Goal: Information Seeking & Learning: Get advice/opinions

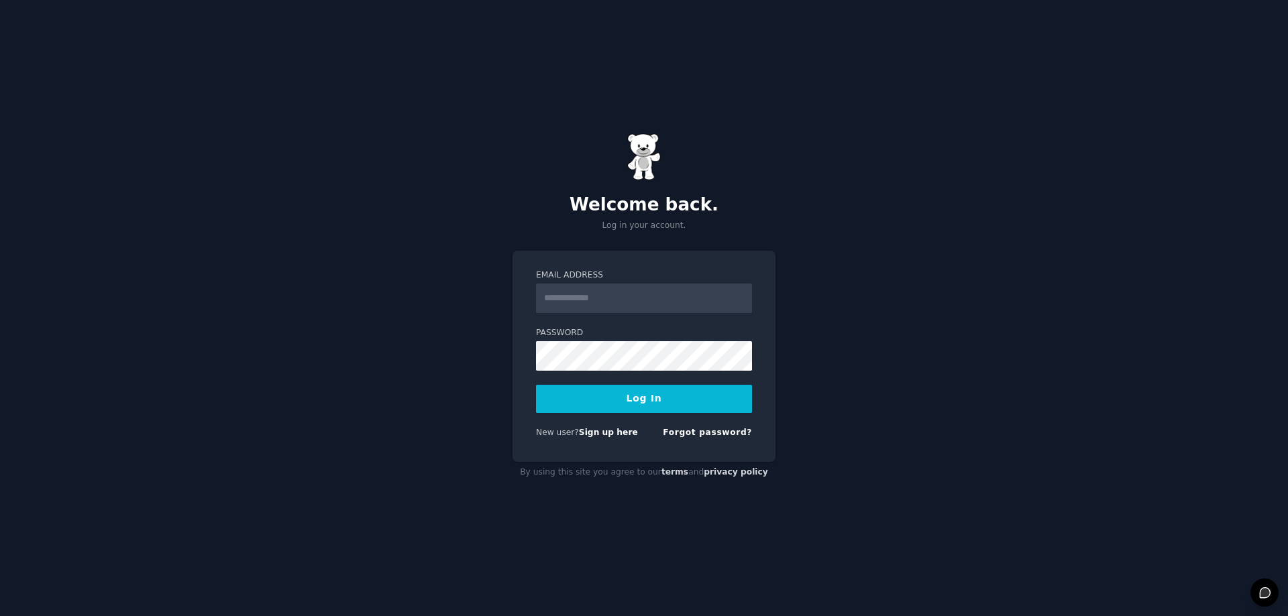
click at [575, 300] on input "Email Address" at bounding box center [644, 299] width 216 height 30
type input "**********"
click at [639, 400] on button "Log In" at bounding box center [644, 399] width 216 height 28
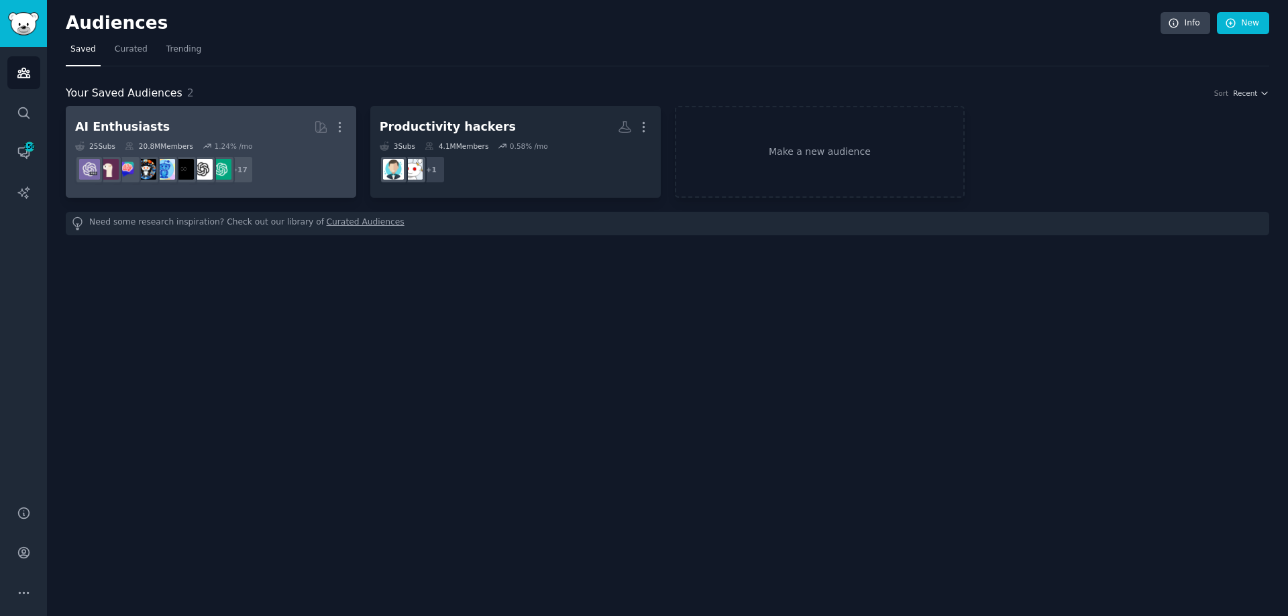
click at [305, 153] on dd "+ 17" at bounding box center [211, 170] width 272 height 38
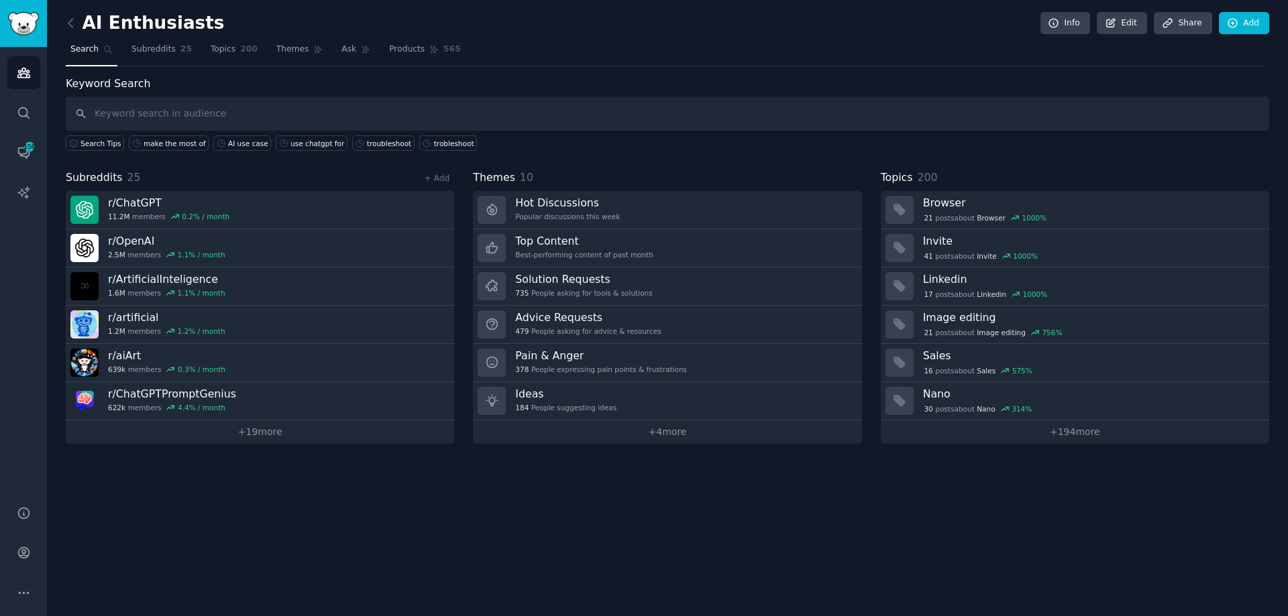
click at [157, 107] on input "text" at bounding box center [667, 114] width 1203 height 34
click at [154, 114] on input "text" at bounding box center [667, 114] width 1203 height 34
type input ""switch LLMs""
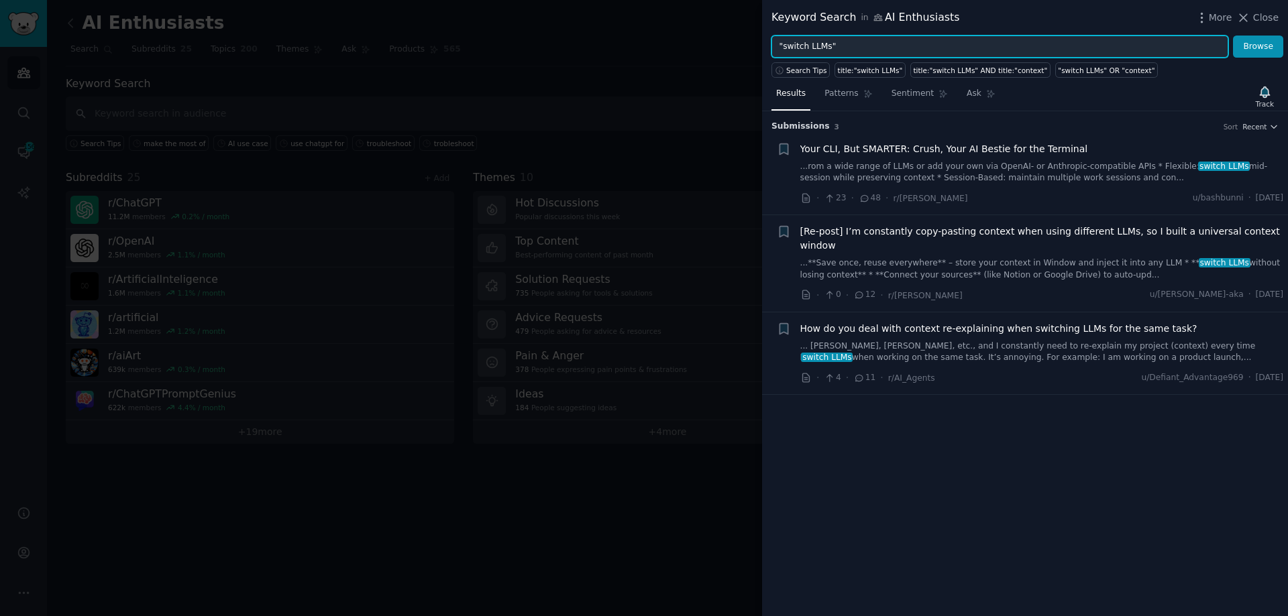
click at [879, 48] on input ""switch LLMs"" at bounding box center [999, 47] width 457 height 23
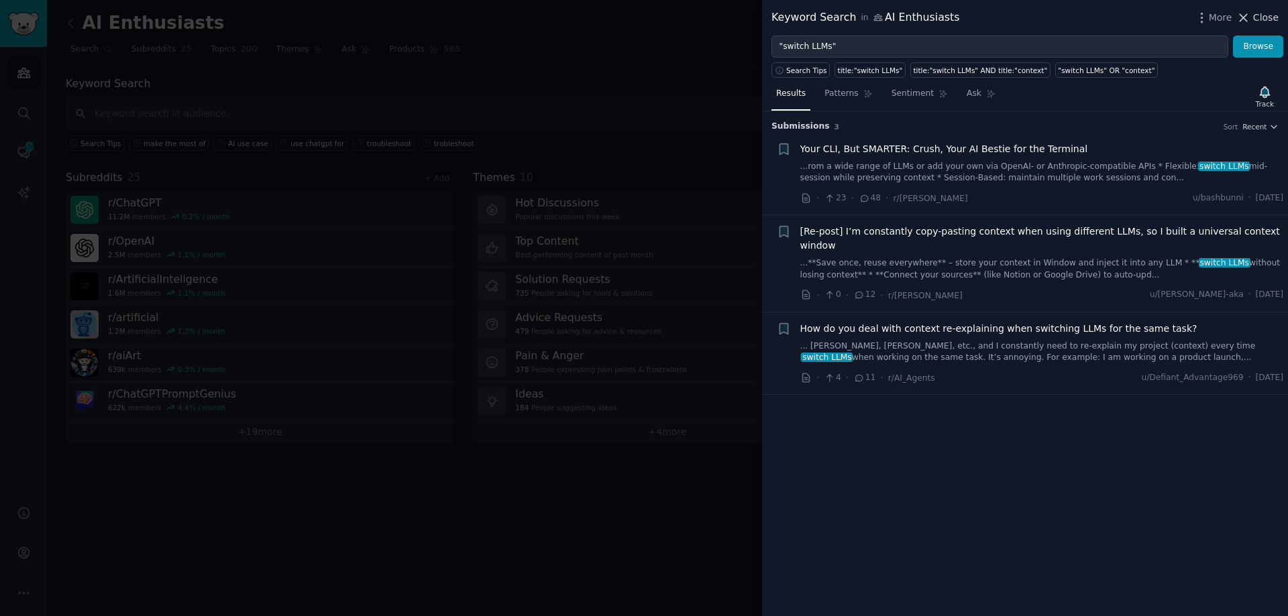
click at [1256, 15] on span "Close" at bounding box center [1265, 18] width 25 height 14
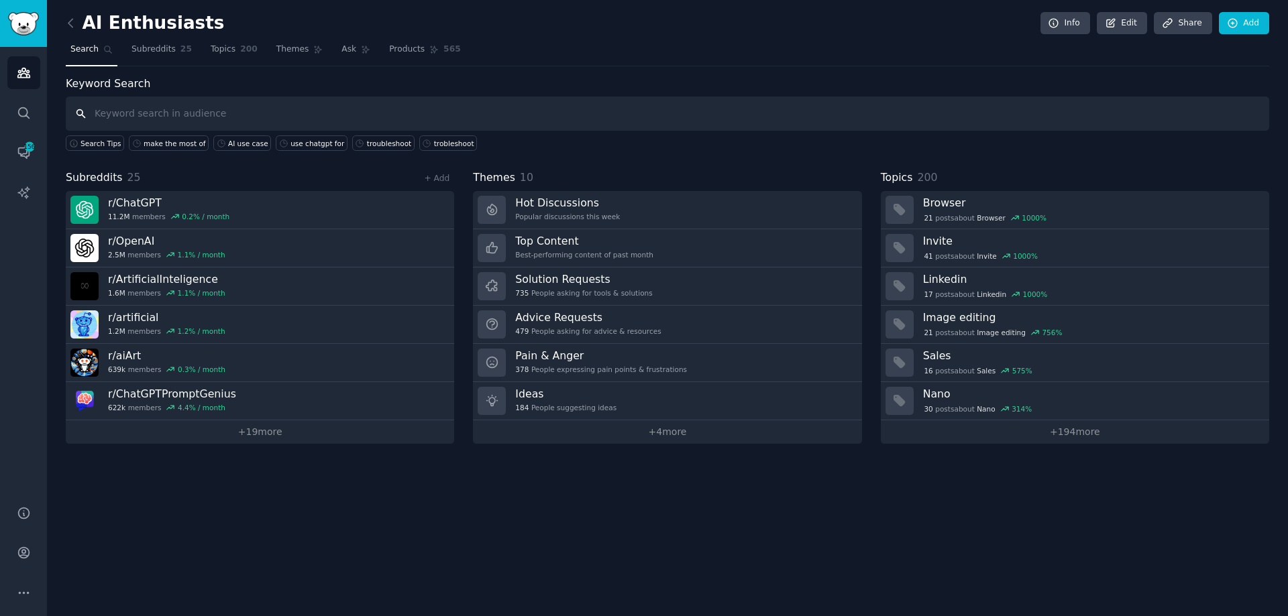
click at [120, 113] on input "text" at bounding box center [667, 114] width 1203 height 34
type input "faithful to one LLM"
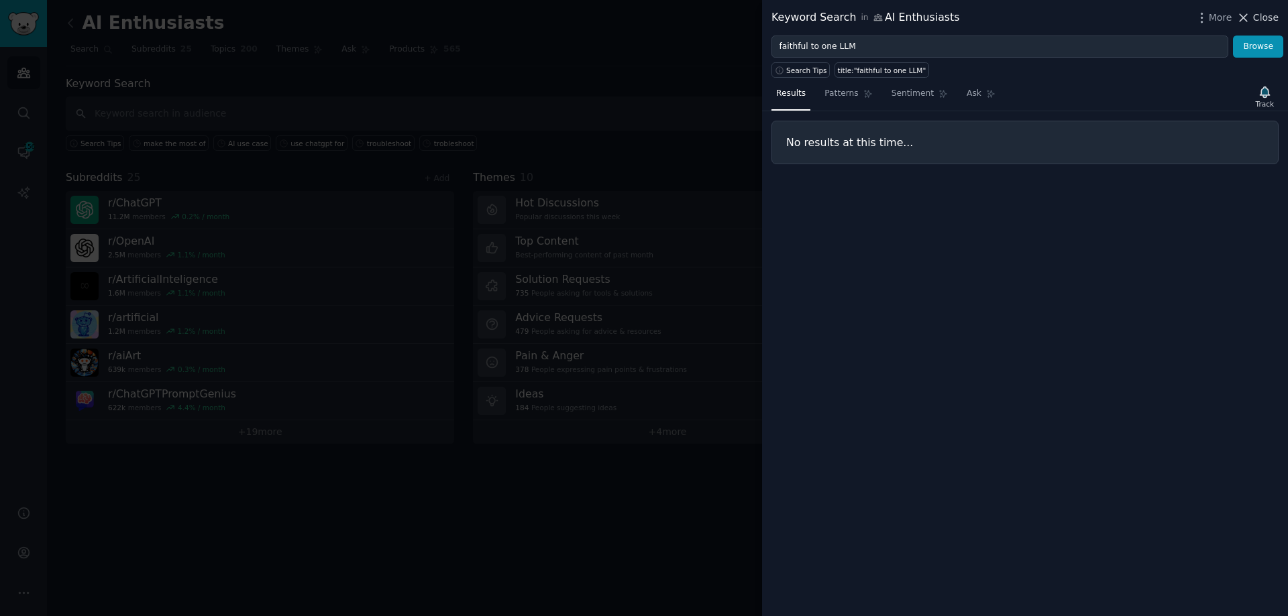
click at [1267, 12] on span "Close" at bounding box center [1265, 18] width 25 height 14
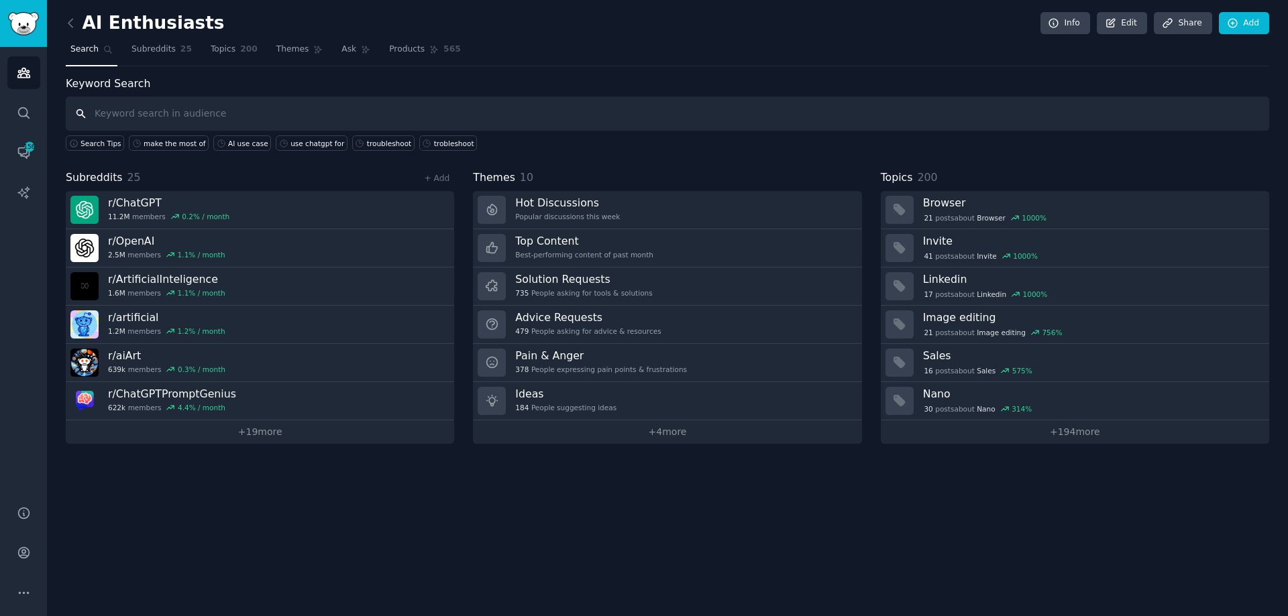
click at [127, 113] on input "text" at bounding box center [667, 114] width 1203 height 34
click at [22, 193] on icon "Sidebar" at bounding box center [24, 193] width 14 height 14
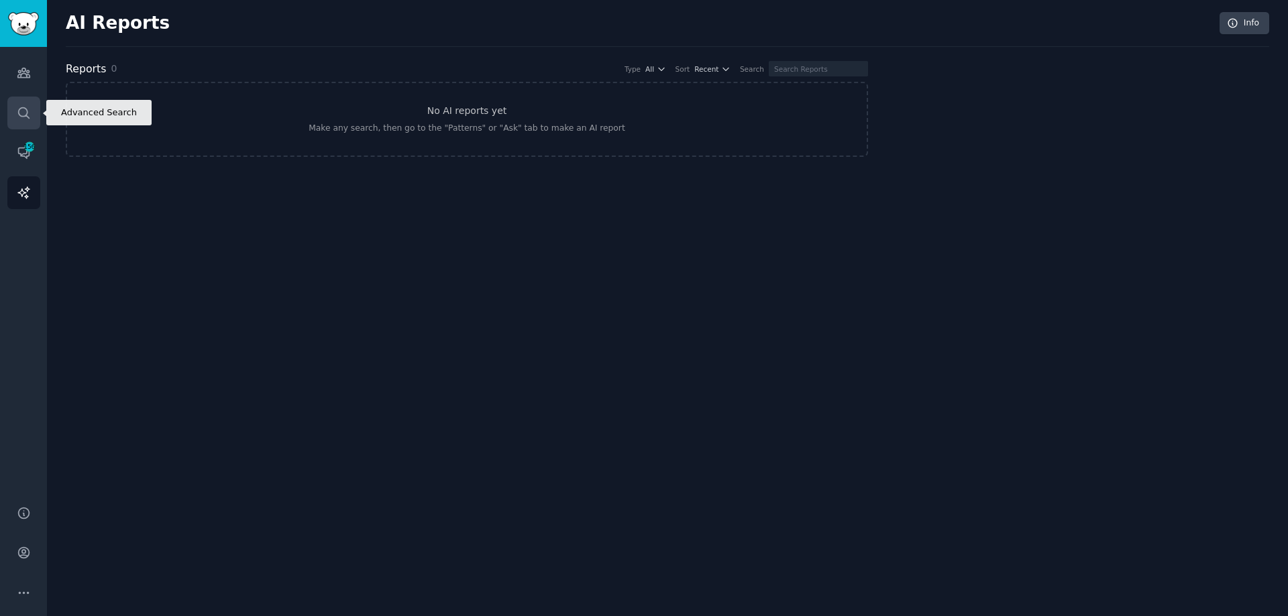
click at [21, 109] on icon "Sidebar" at bounding box center [24, 113] width 14 height 14
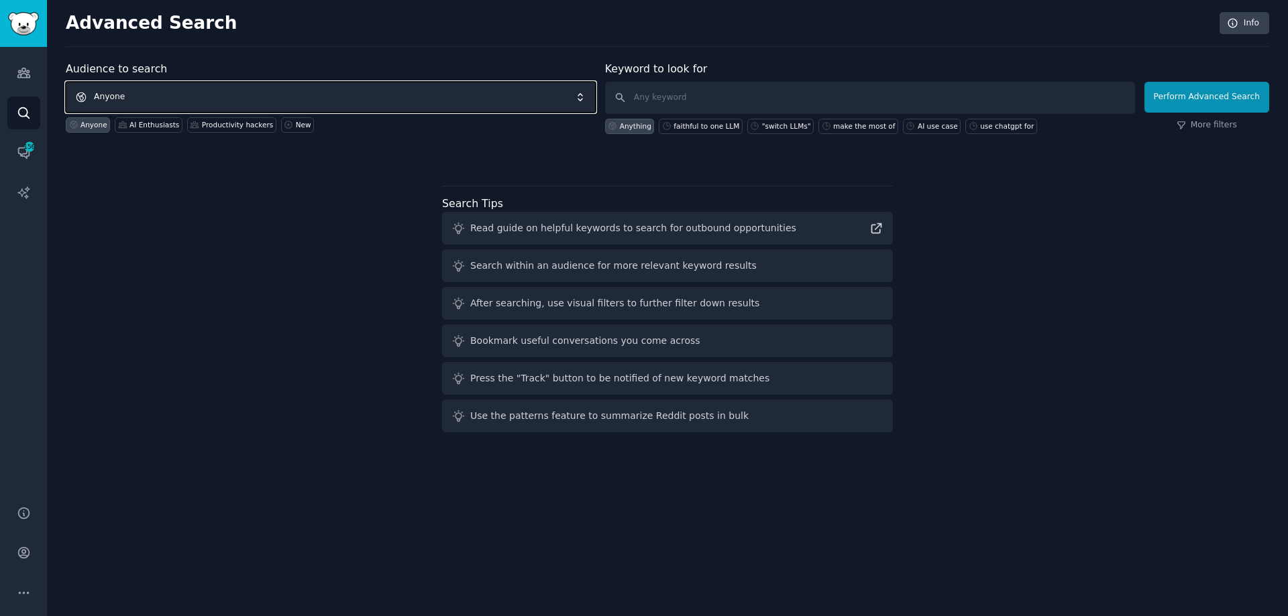
click at [118, 99] on span "Anyone" at bounding box center [331, 97] width 530 height 31
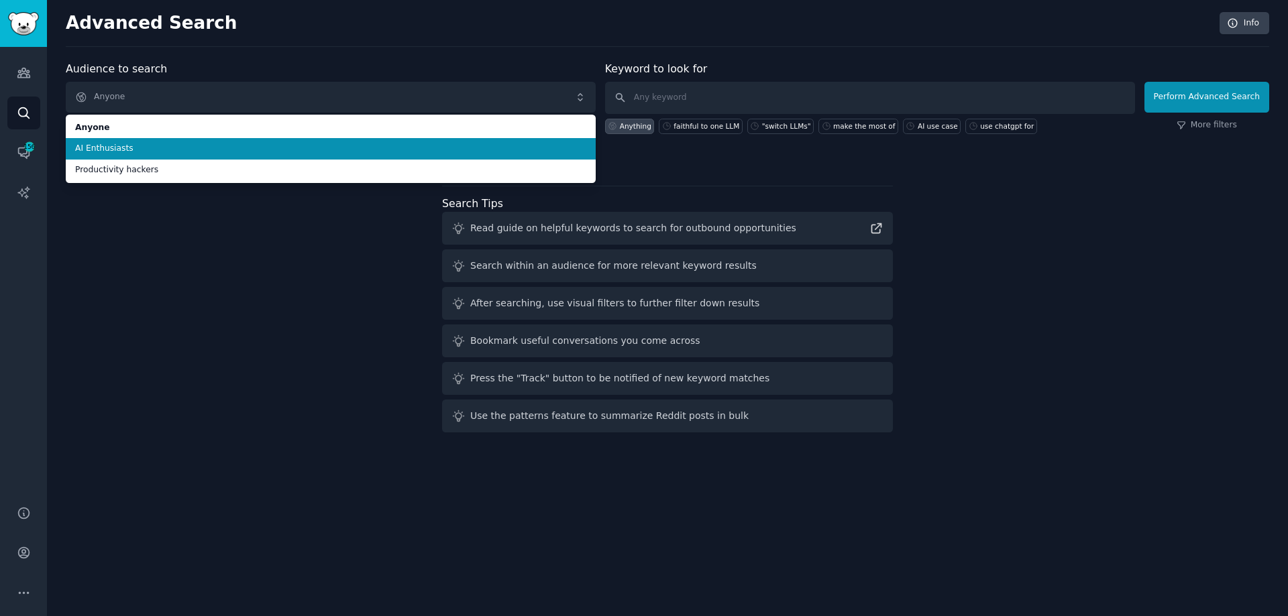
click at [127, 152] on span "AI Enthusiasts" at bounding box center [330, 149] width 511 height 12
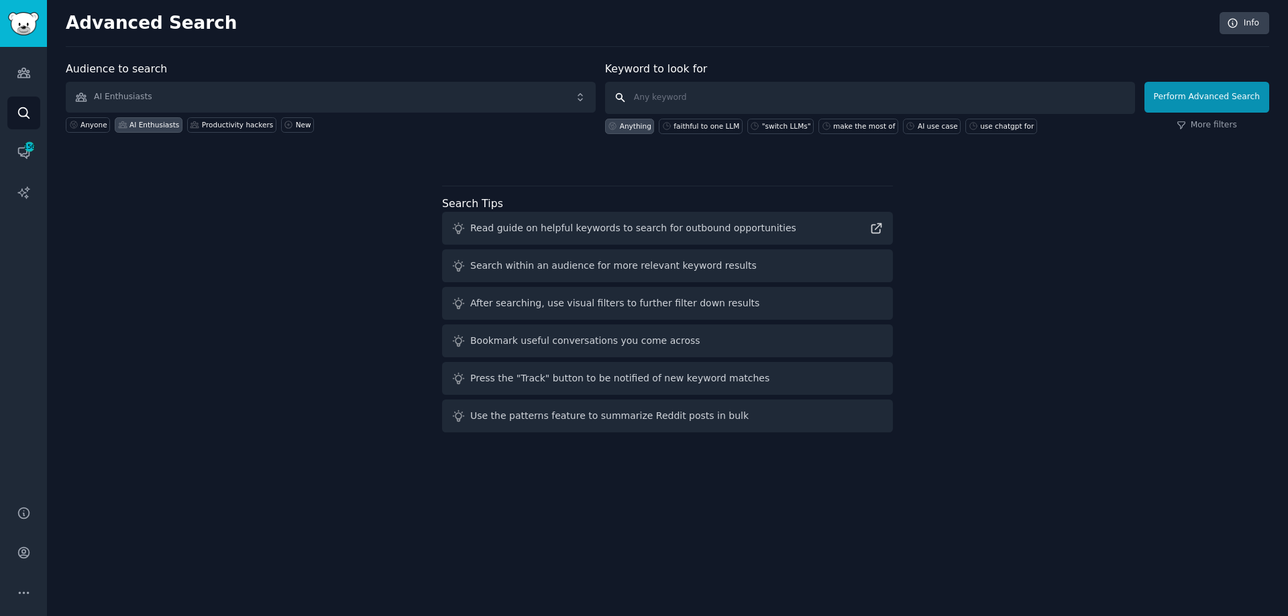
click at [668, 97] on input "text" at bounding box center [870, 98] width 530 height 32
type input ""single LLM""
click button "Perform Advanced Search" at bounding box center [1206, 97] width 125 height 31
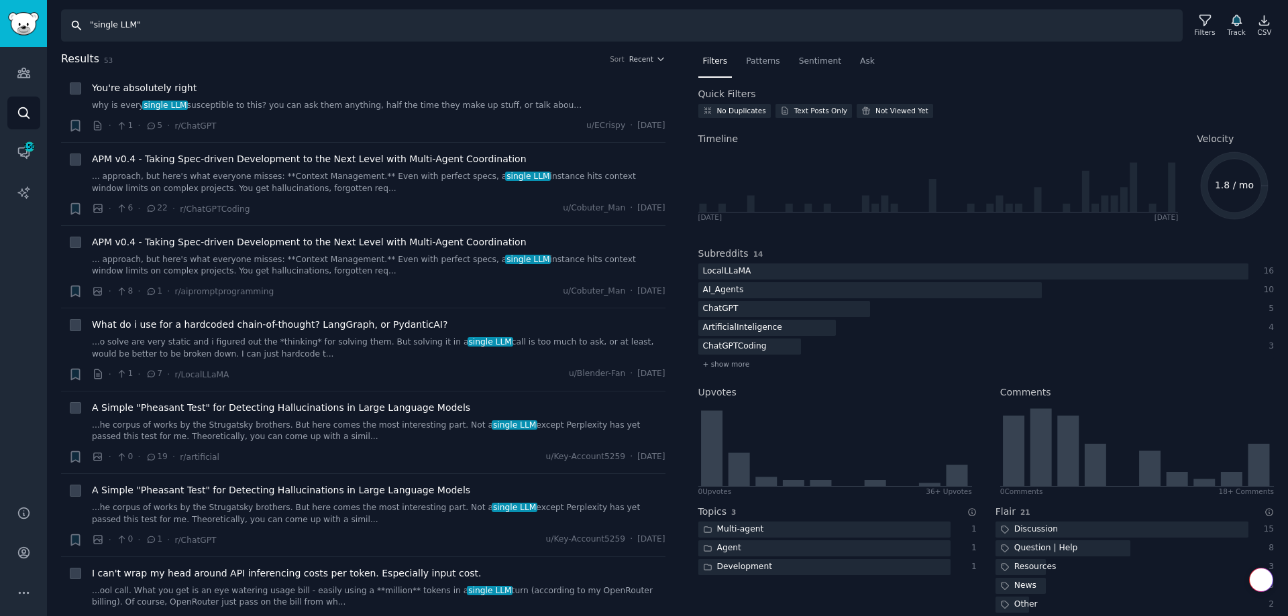
click at [98, 23] on input ""single LLM"" at bounding box center [622, 25] width 1122 height 32
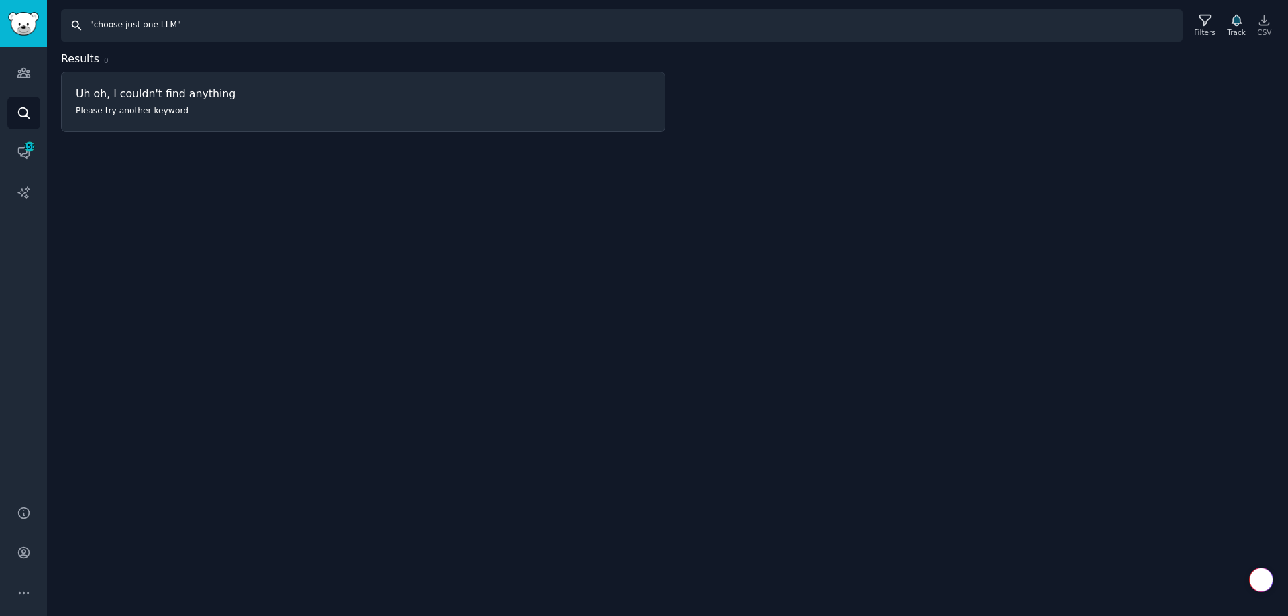
click at [127, 25] on input ""choose just one LLM"" at bounding box center [622, 25] width 1122 height 32
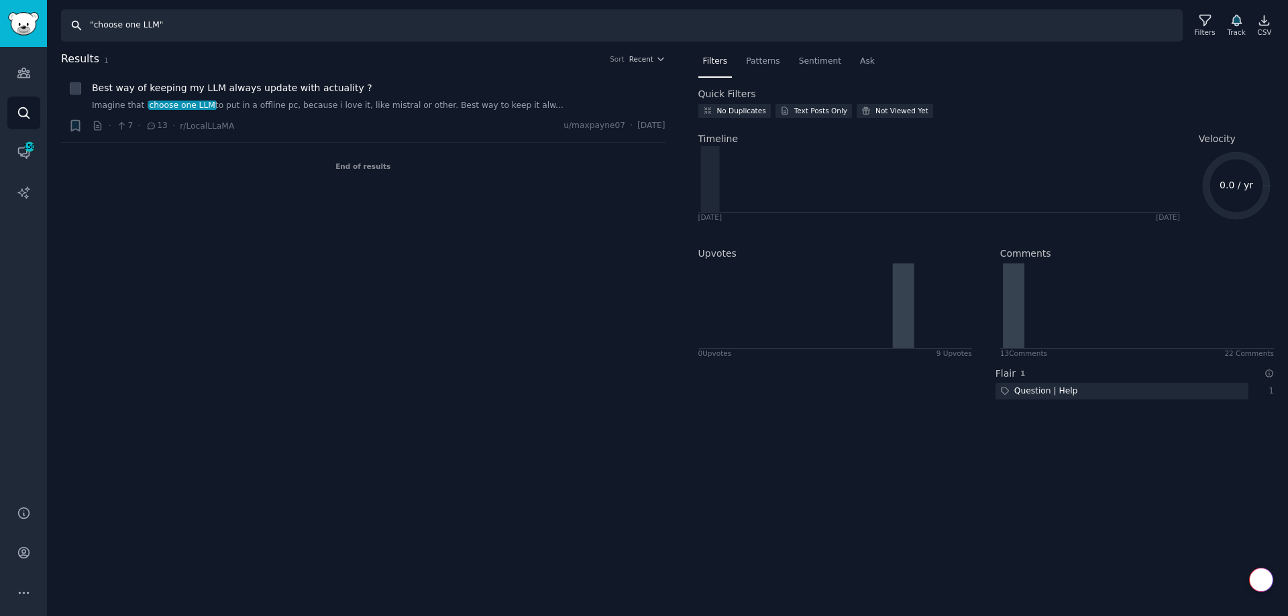
click at [129, 24] on input ""choose one LLM"" at bounding box center [622, 25] width 1122 height 32
click at [137, 28] on input ""choose one LLM"" at bounding box center [622, 25] width 1122 height 32
click at [156, 24] on input ""choose one LLM"" at bounding box center [622, 25] width 1122 height 32
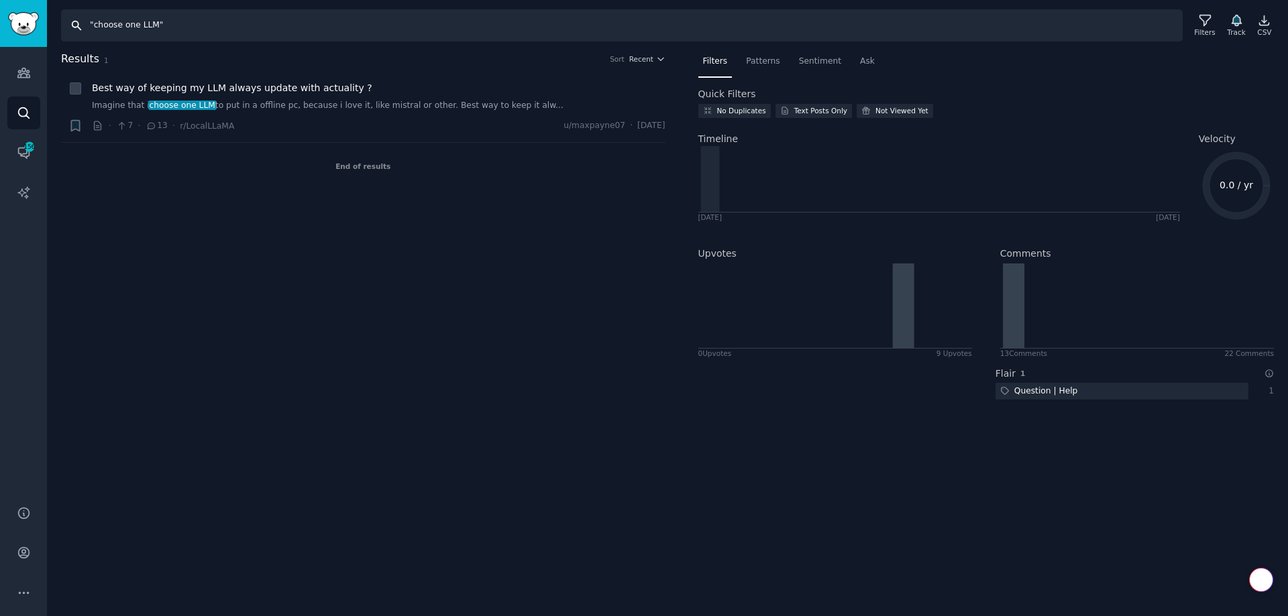
click at [156, 24] on input ""choose one LLM"" at bounding box center [622, 25] width 1122 height 32
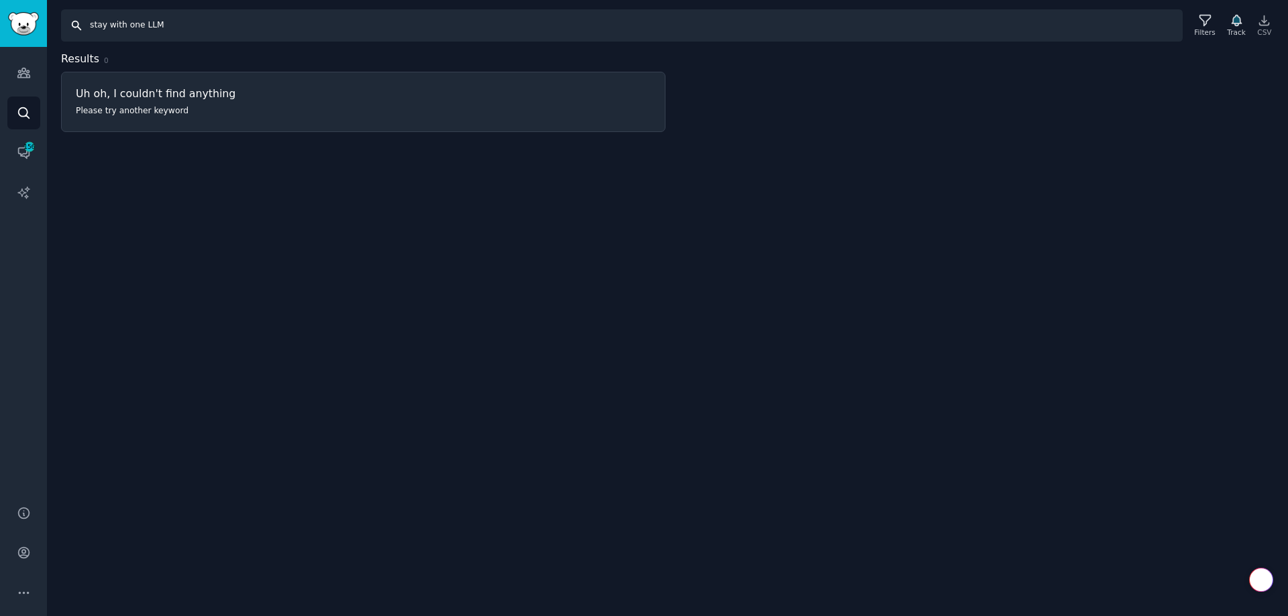
click at [144, 30] on input "stay with one LLM" at bounding box center [622, 25] width 1122 height 32
click at [120, 23] on input "stay with one LLM" at bounding box center [622, 25] width 1122 height 32
click at [111, 23] on input "stay with one LLM" at bounding box center [622, 25] width 1122 height 32
type input "one LLM"
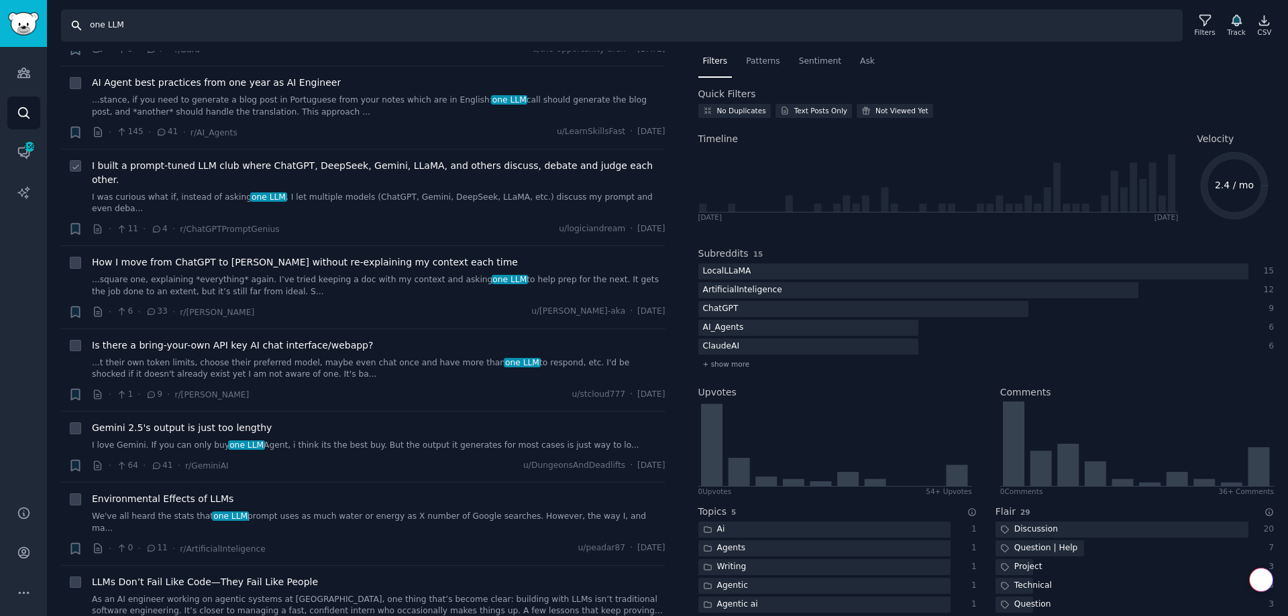
scroll to position [2013, 0]
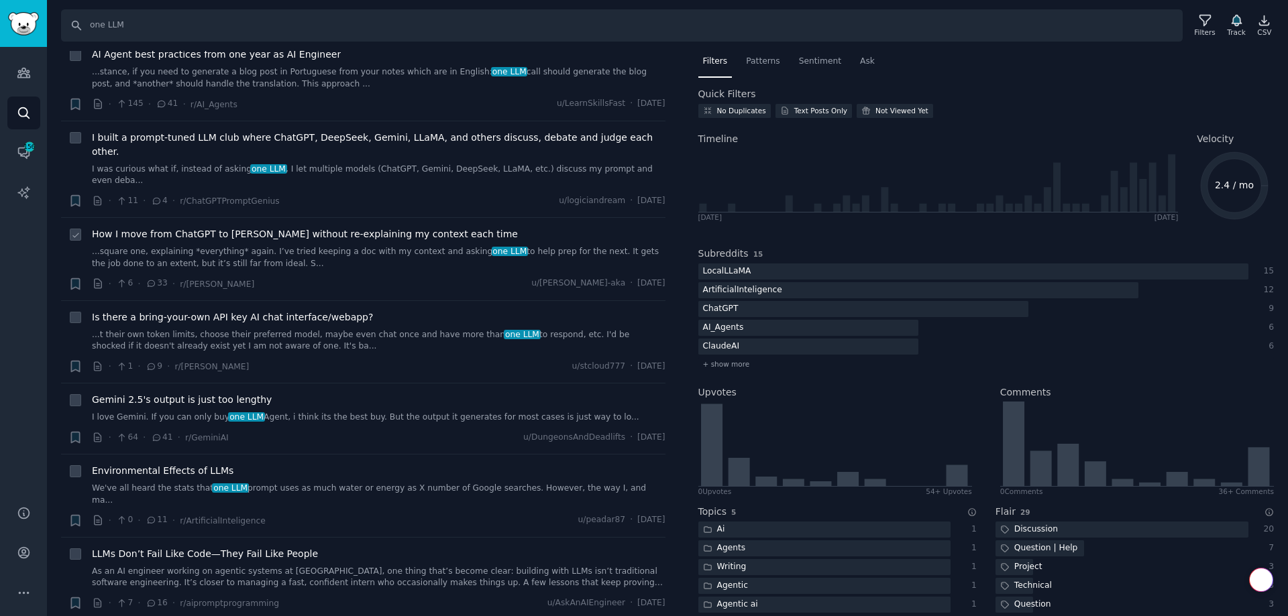
click at [297, 246] on link "...square one, explaining *everything* again. I’ve tried keeping a doc with my …" at bounding box center [379, 257] width 574 height 23
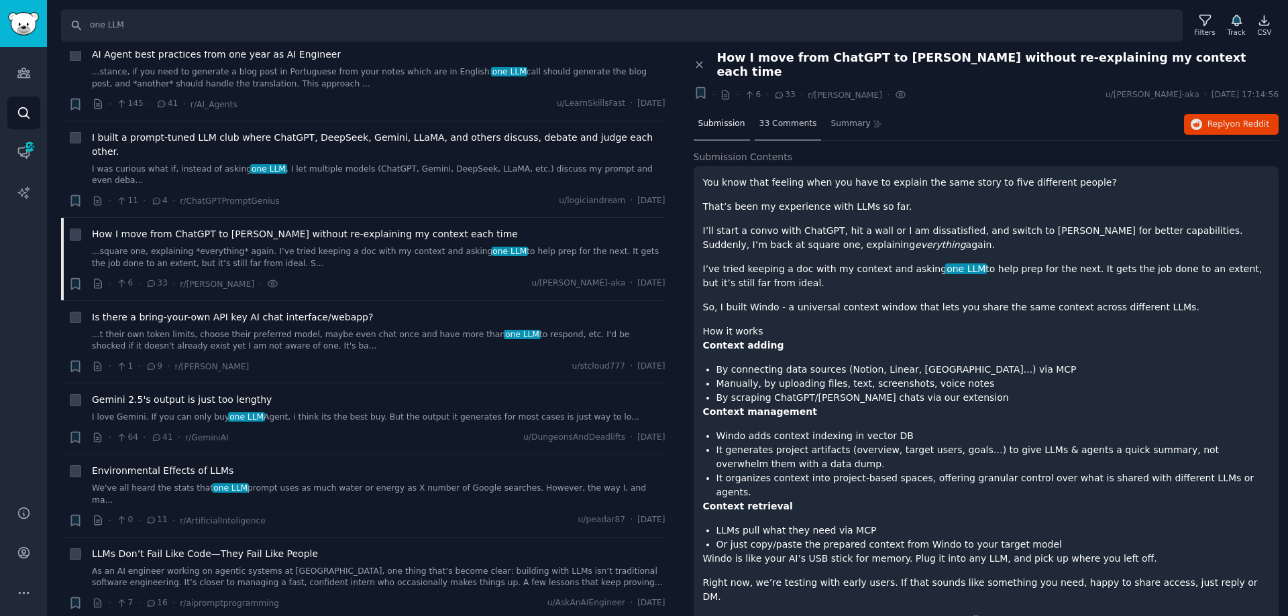
click at [779, 118] on span "33 Comments" at bounding box center [788, 124] width 58 height 12
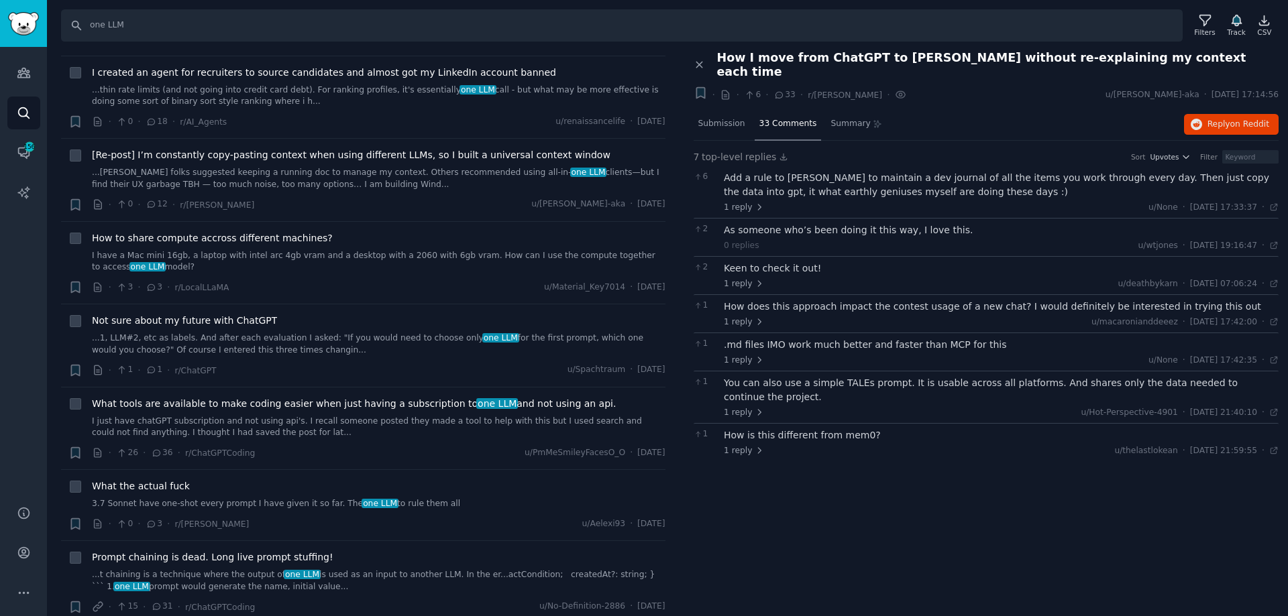
scroll to position [2683, 0]
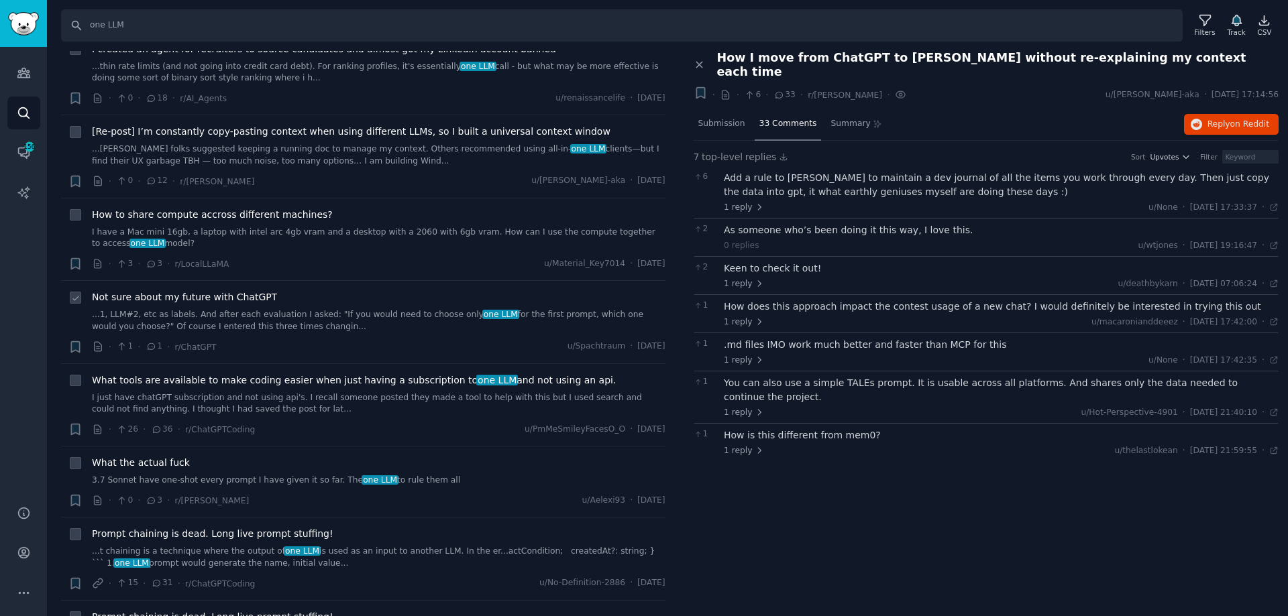
click at [368, 309] on link "...1, LLM#2, etc as labels. And after each evaluation I asked: "If you would ne…" at bounding box center [379, 320] width 574 height 23
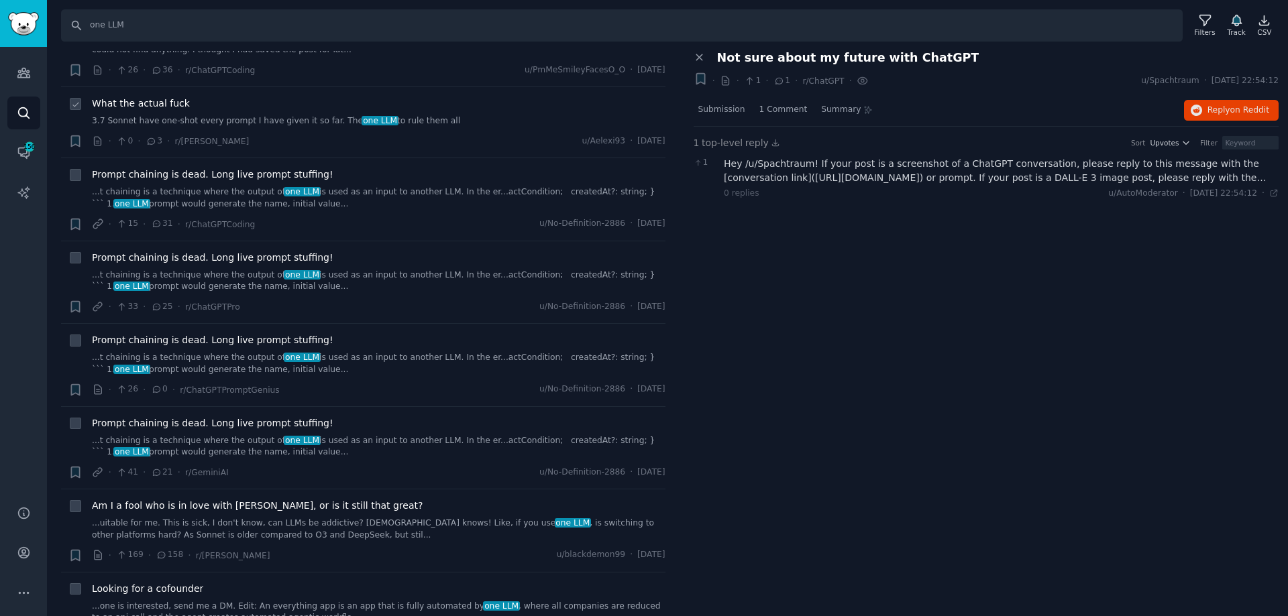
scroll to position [2818, 0]
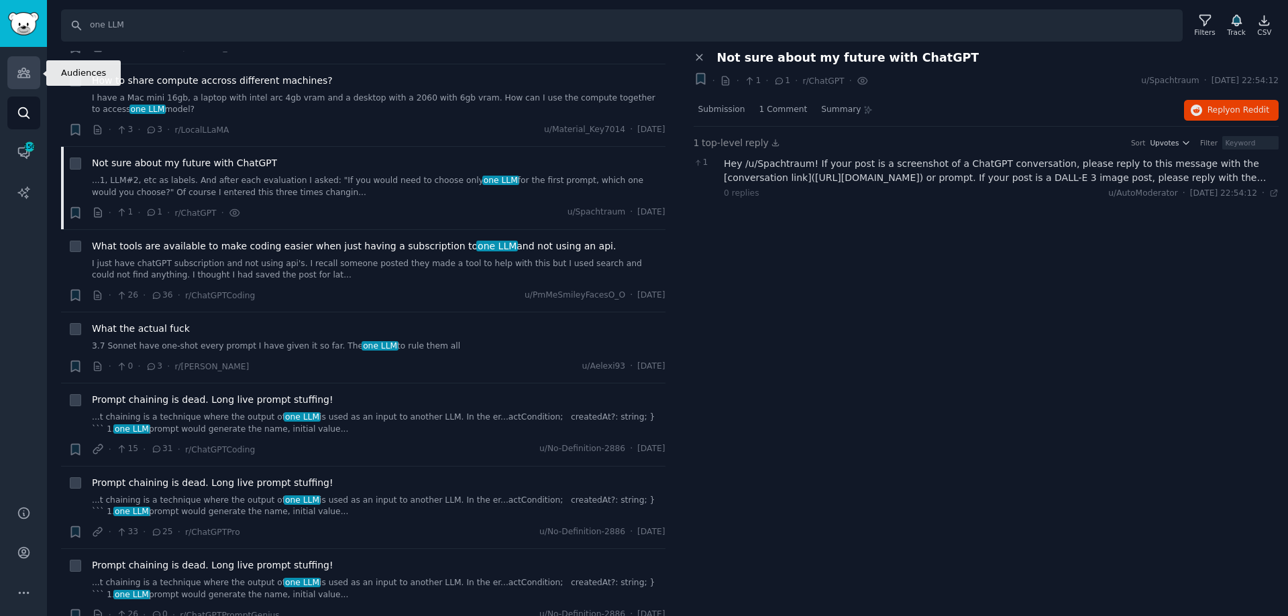
click at [28, 72] on icon "Sidebar" at bounding box center [23, 72] width 12 height 9
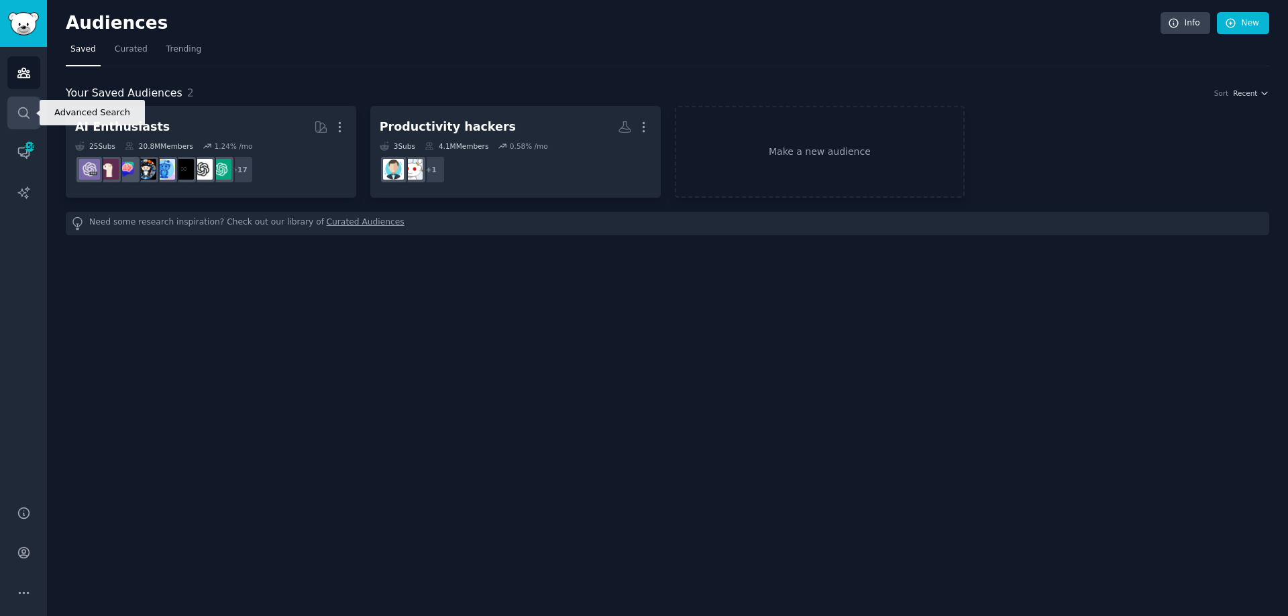
click at [27, 100] on link "Search" at bounding box center [23, 113] width 33 height 33
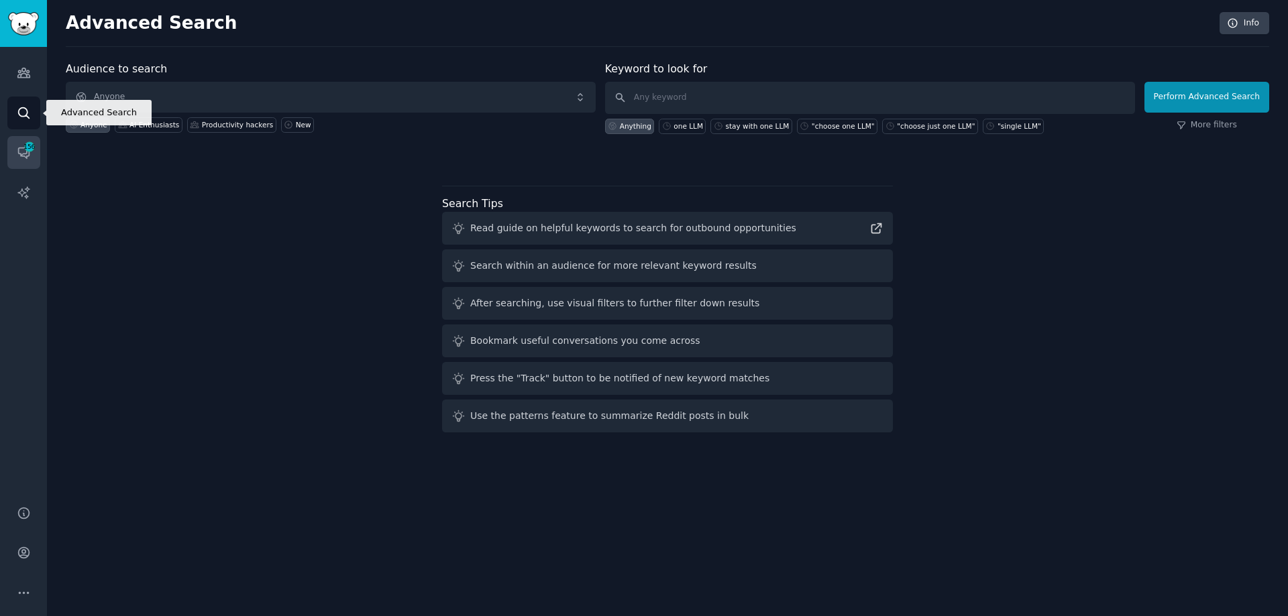
click at [30, 149] on span "156" at bounding box center [29, 146] width 12 height 9
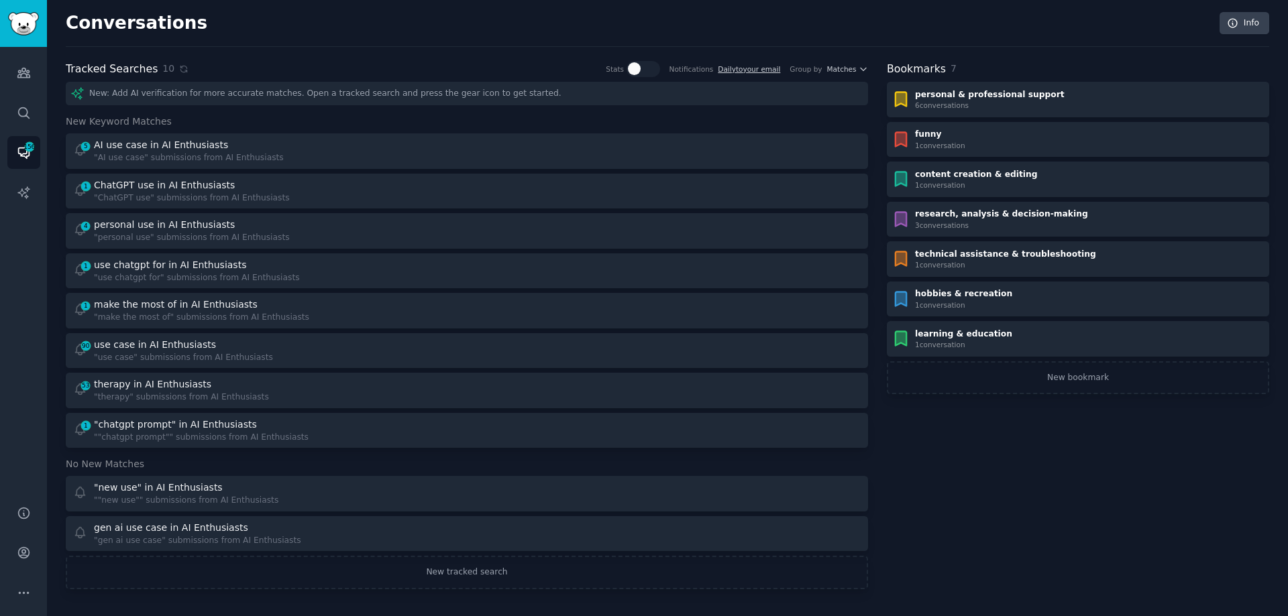
click at [174, 96] on div "New: Add AI verification for more accurate matches. Open a tracked search and p…" at bounding box center [467, 93] width 802 height 23
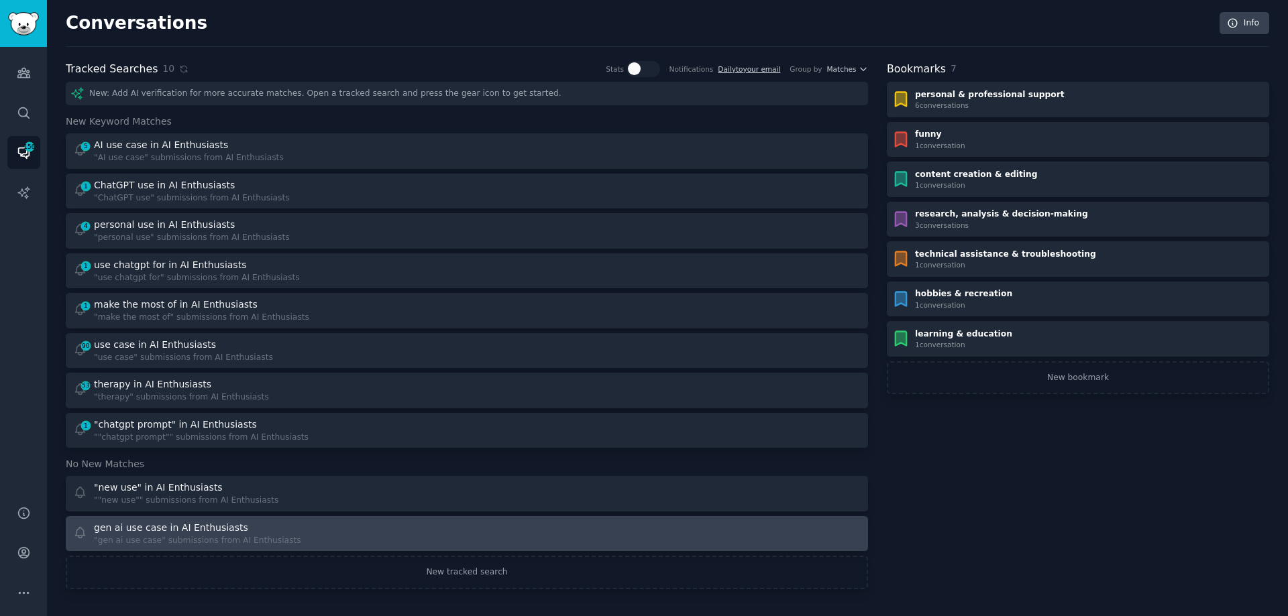
click at [295, 547] on link "gen ai use case in AI Enthusiasts "gen ai use case" submissions from AI Enthusi…" at bounding box center [467, 535] width 802 height 36
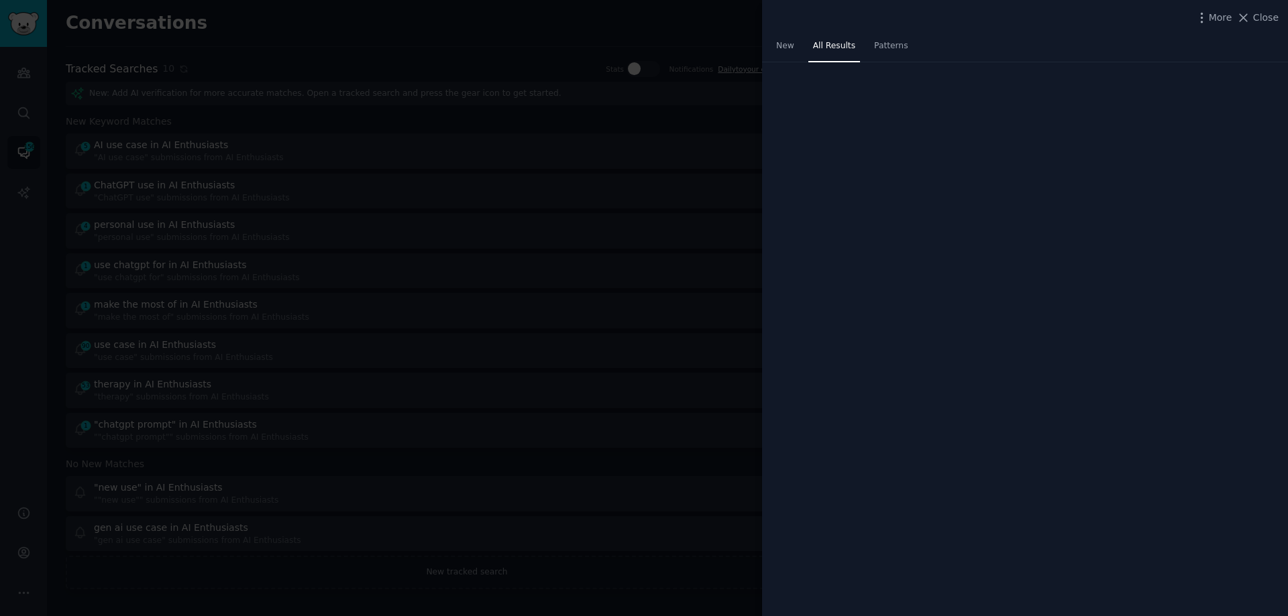
click at [294, 566] on div at bounding box center [644, 308] width 1288 height 616
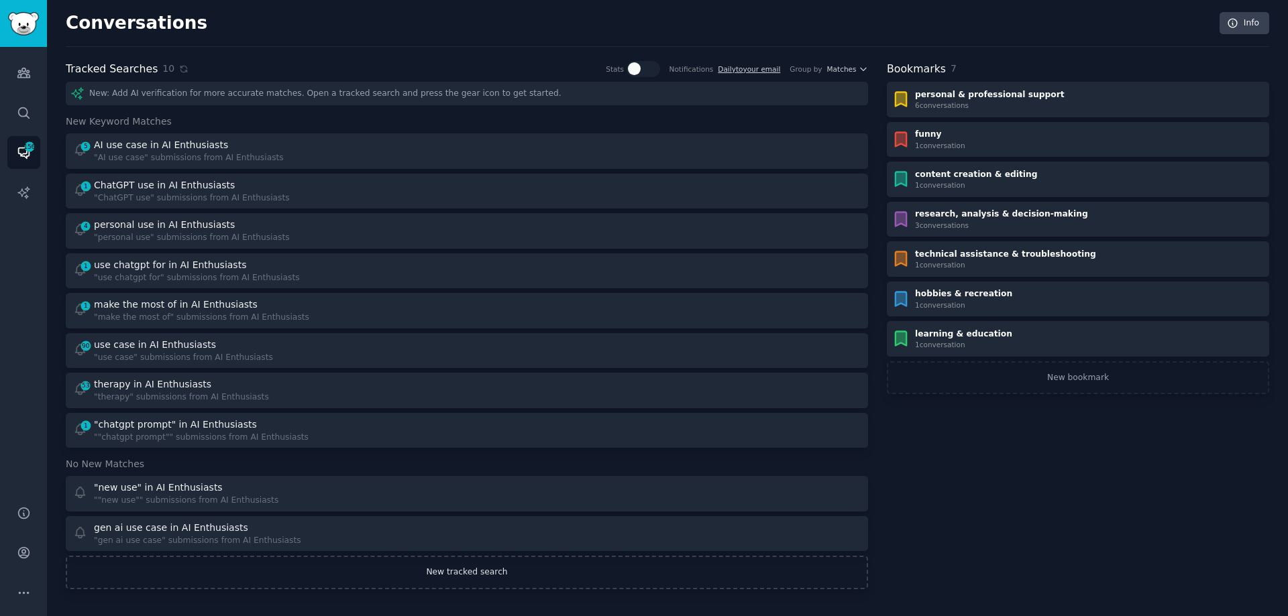
click at [235, 564] on link "New tracked search" at bounding box center [467, 573] width 802 height 34
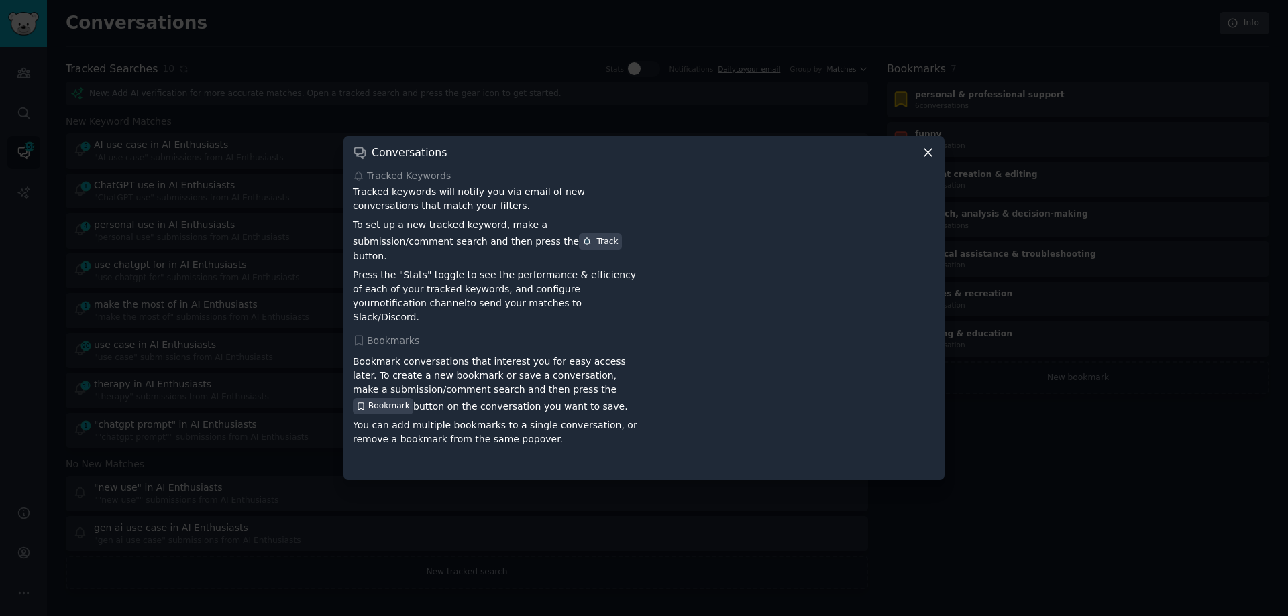
click at [925, 160] on icon at bounding box center [928, 153] width 14 height 14
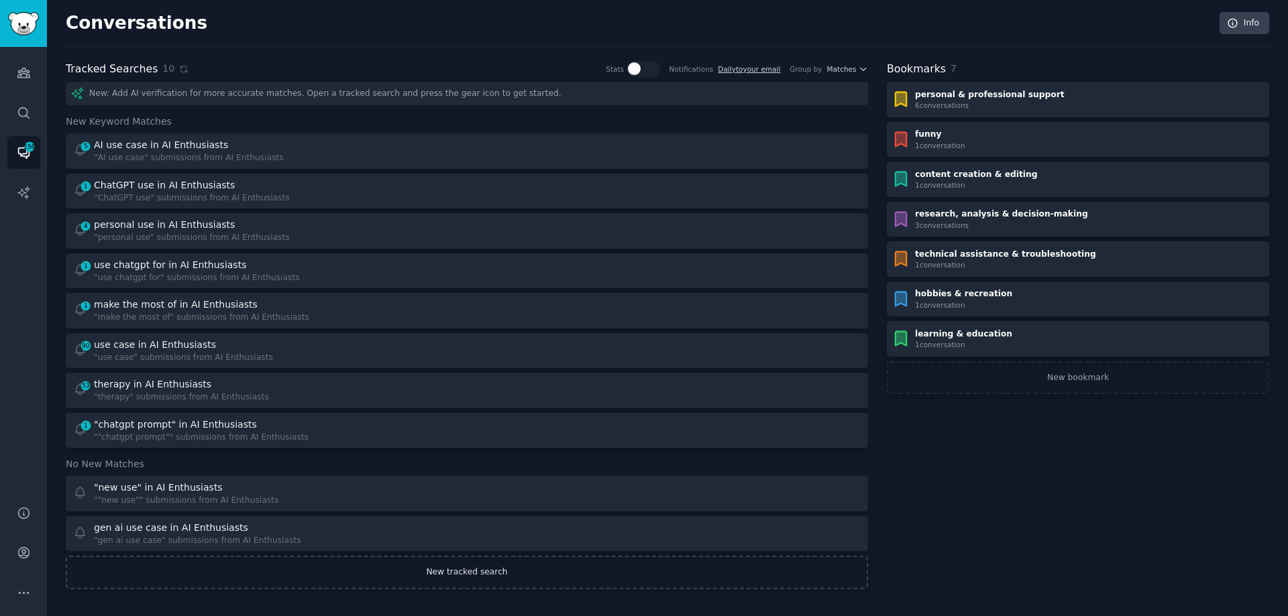
click at [418, 576] on link "New tracked search" at bounding box center [467, 573] width 802 height 34
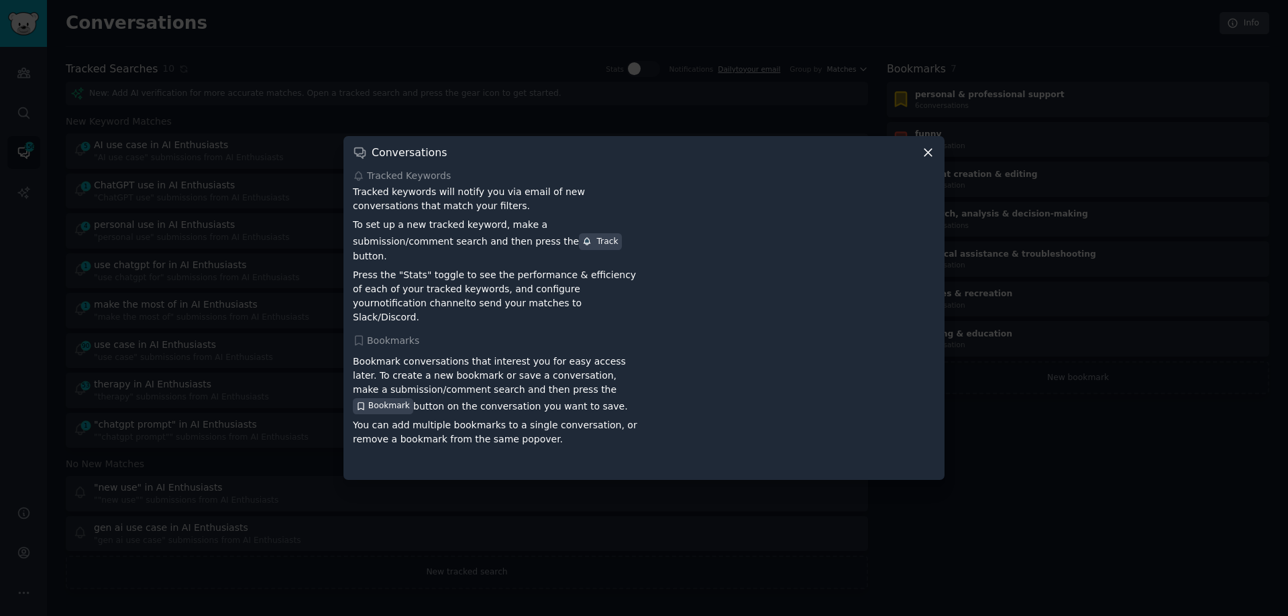
click at [929, 156] on icon at bounding box center [927, 152] width 7 height 7
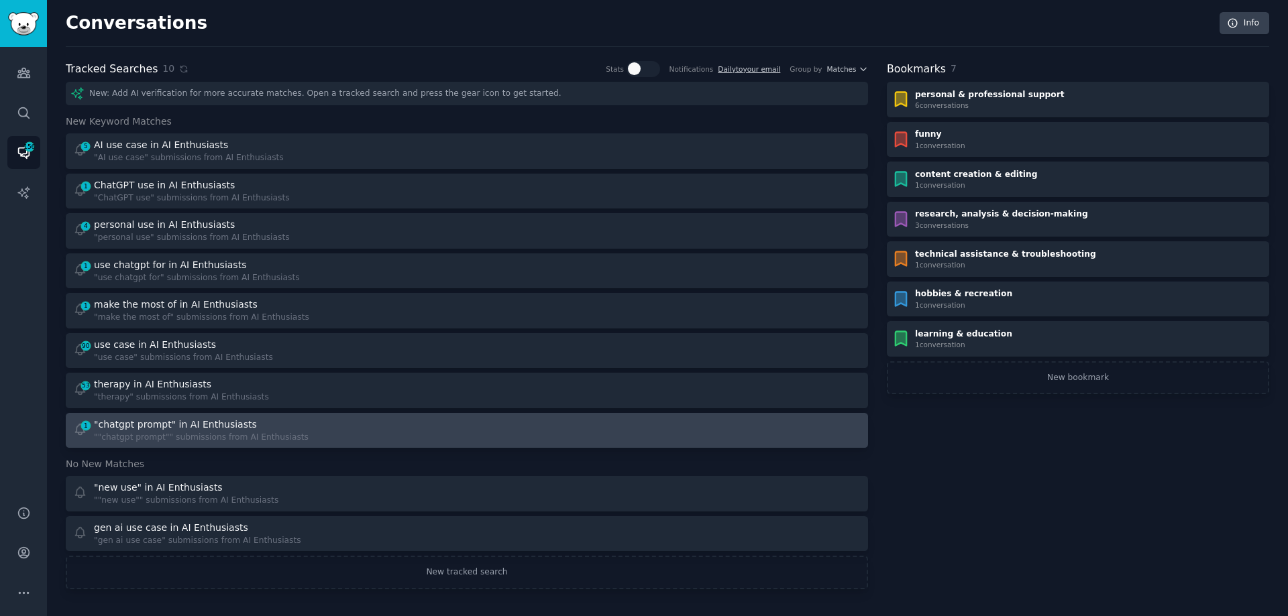
click at [170, 435] on div """chatgpt prompt"" submissions from AI Enthusiasts" at bounding box center [201, 438] width 215 height 12
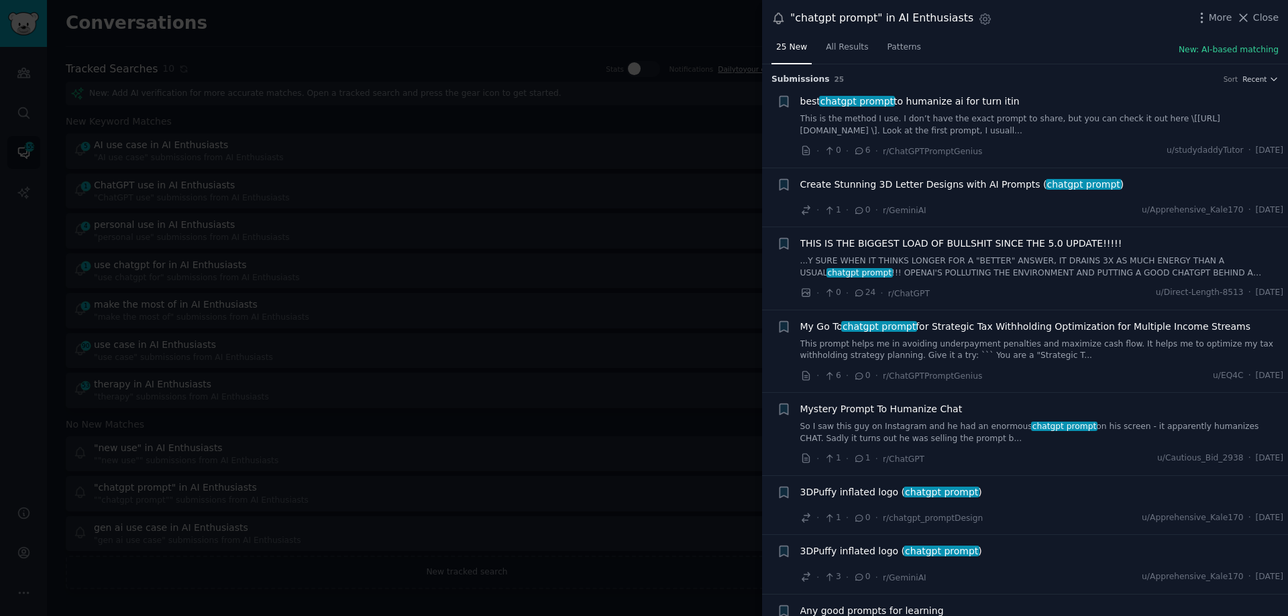
click at [752, 13] on div at bounding box center [644, 308] width 1288 height 616
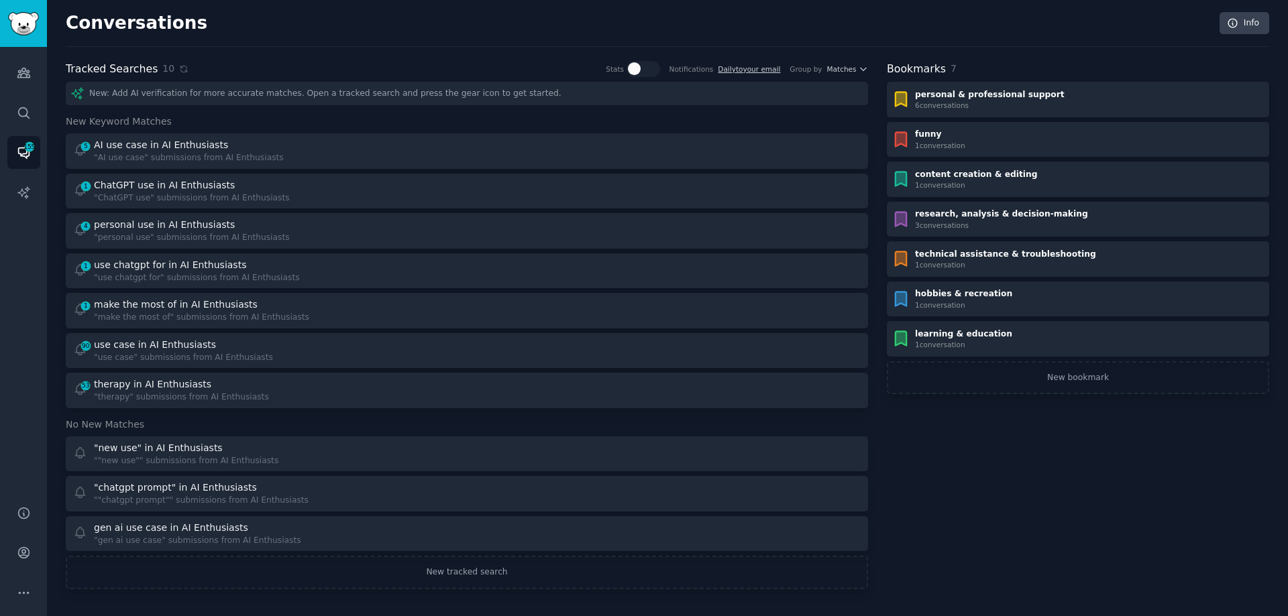
click at [159, 91] on div "New: Add AI verification for more accurate matches. Open a tracked search and p…" at bounding box center [467, 93] width 802 height 23
click at [21, 112] on icon "Sidebar" at bounding box center [24, 113] width 14 height 14
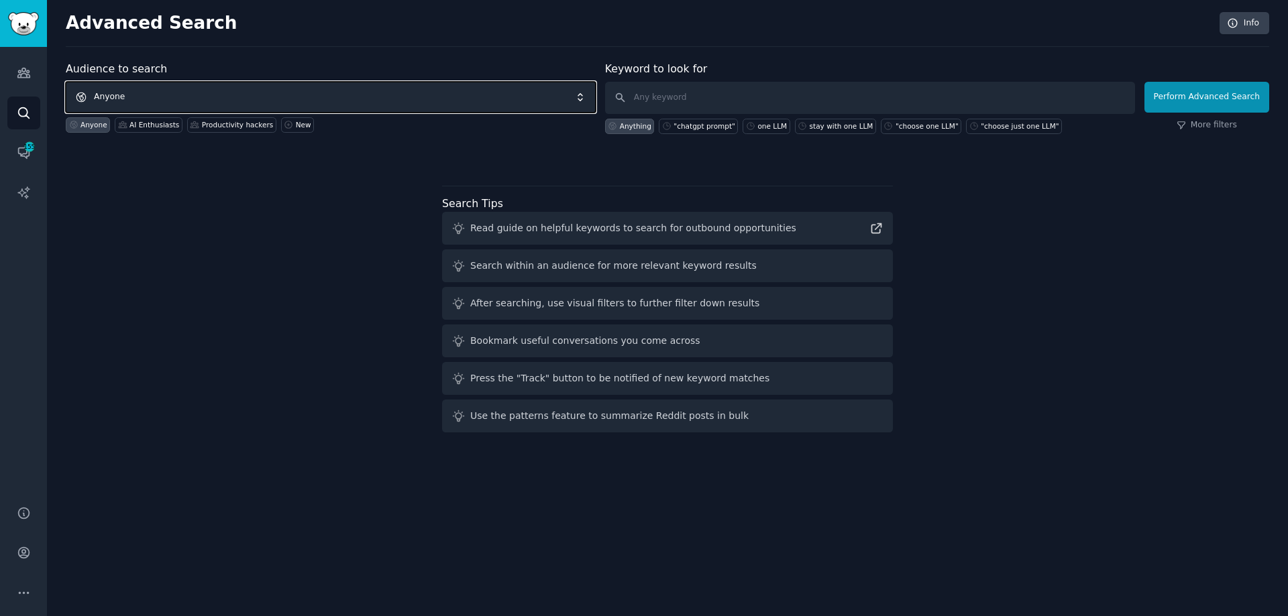
click at [144, 94] on span "Anyone" at bounding box center [331, 97] width 530 height 31
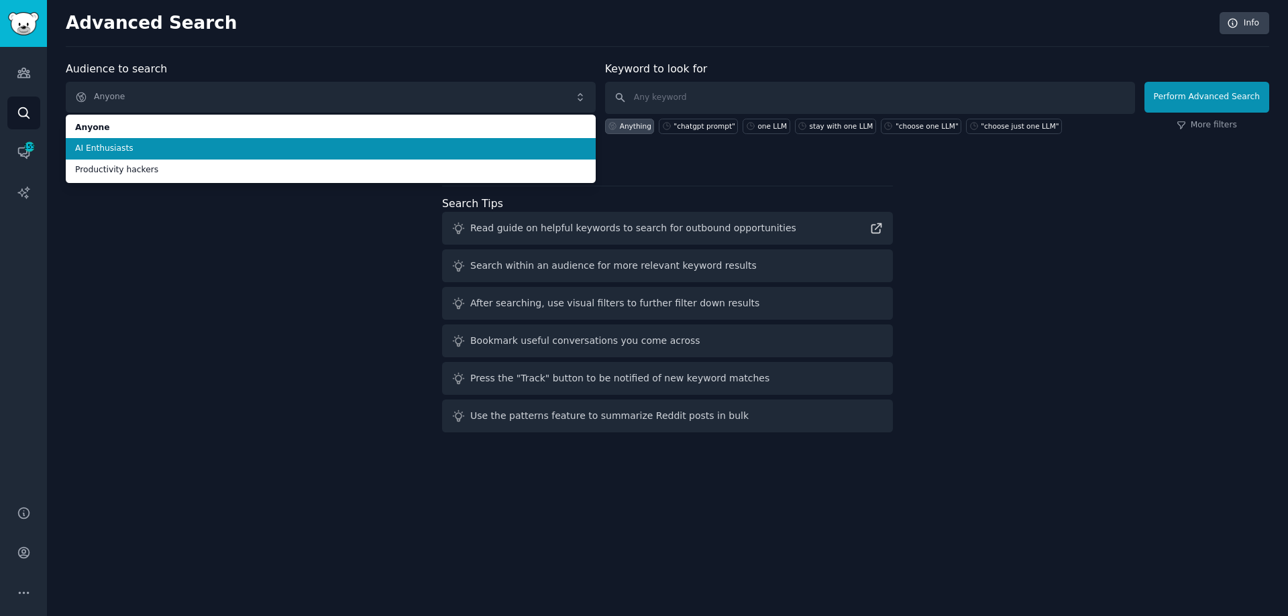
click at [119, 147] on span "AI Enthusiasts" at bounding box center [330, 149] width 511 height 12
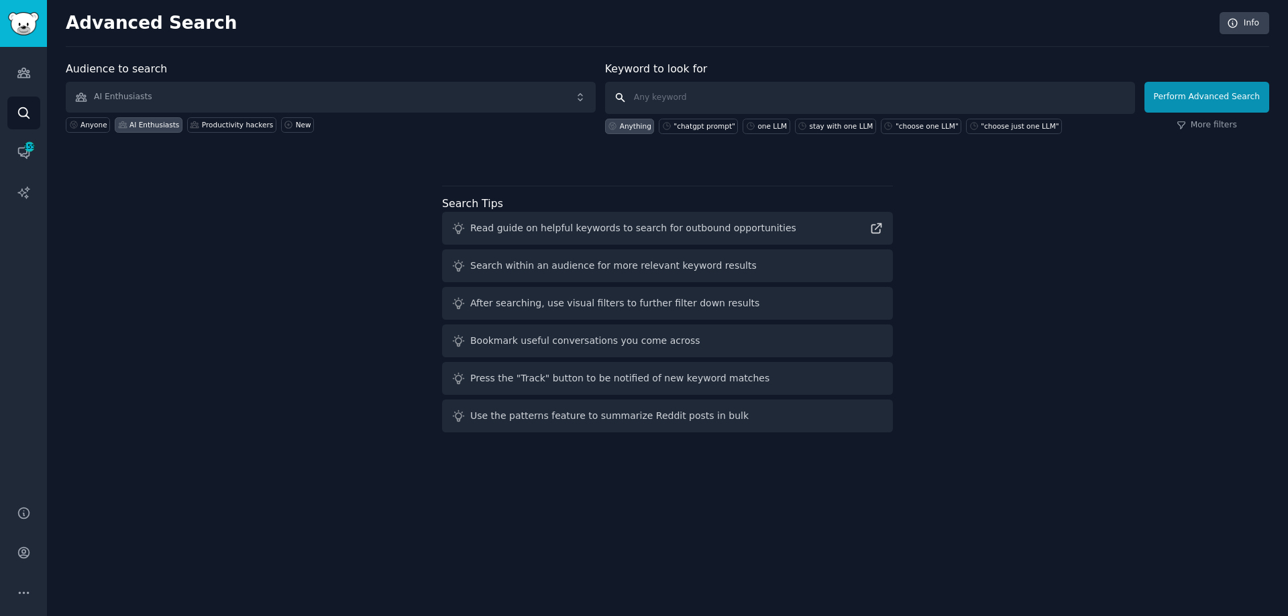
click at [689, 98] on input "text" at bounding box center [870, 98] width 530 height 32
type input ""explain context""
click button "Perform Advanced Search" at bounding box center [1206, 97] width 125 height 31
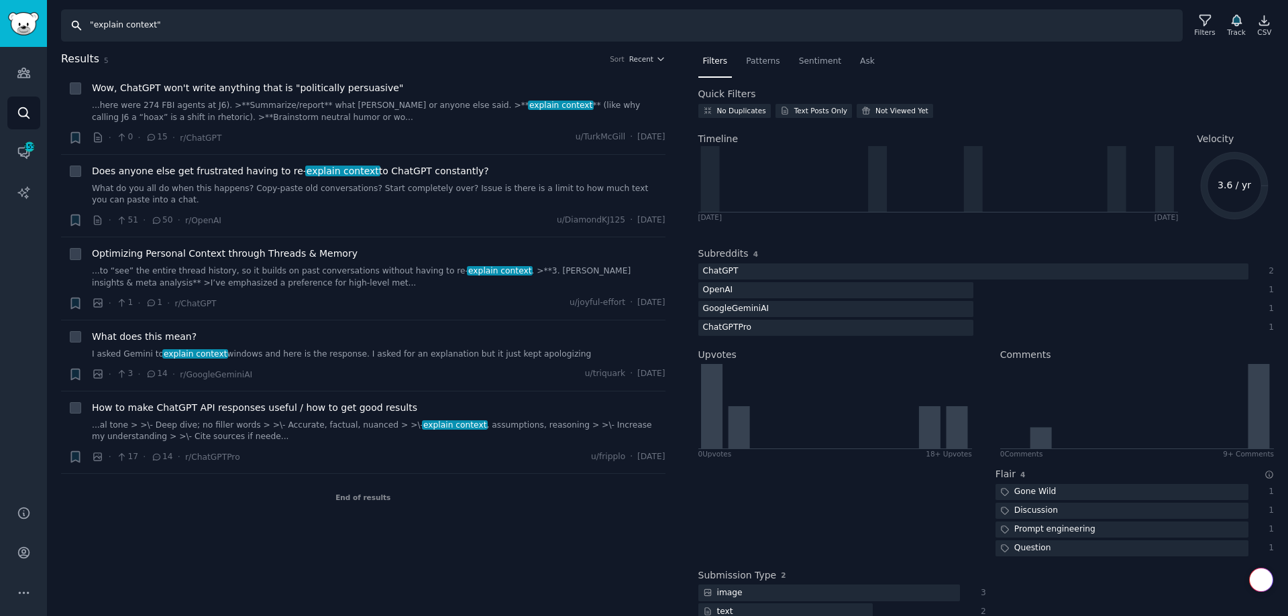
click at [105, 25] on input ""explain context"" at bounding box center [622, 25] width 1122 height 32
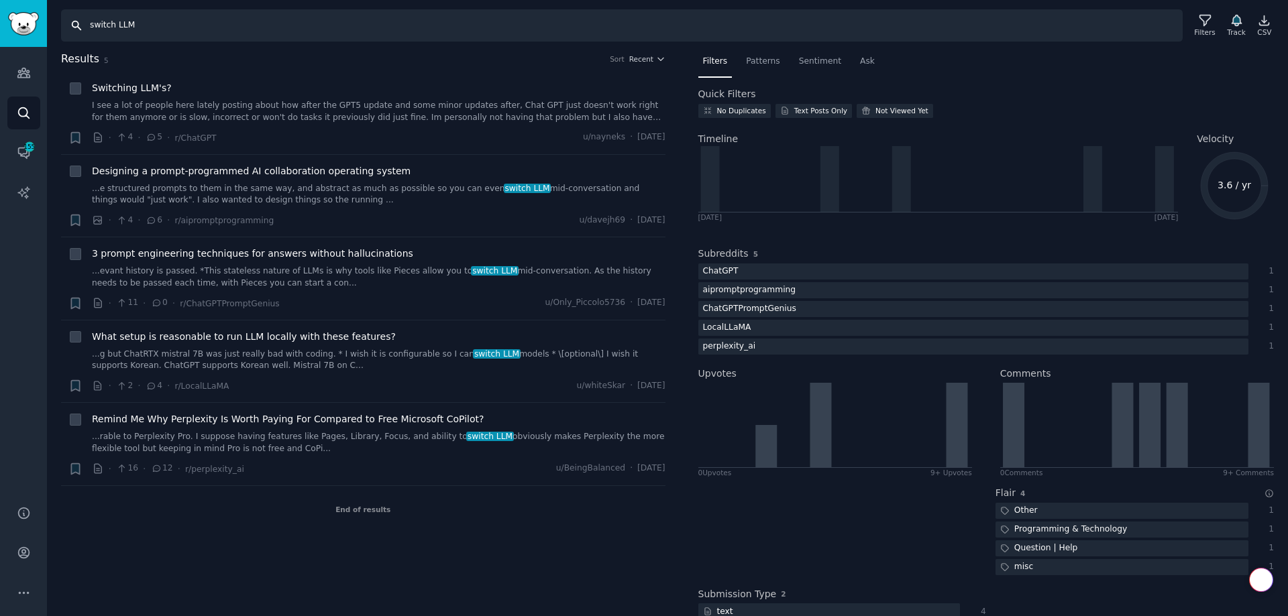
click at [178, 24] on input "switch LLM" at bounding box center [622, 25] width 1122 height 32
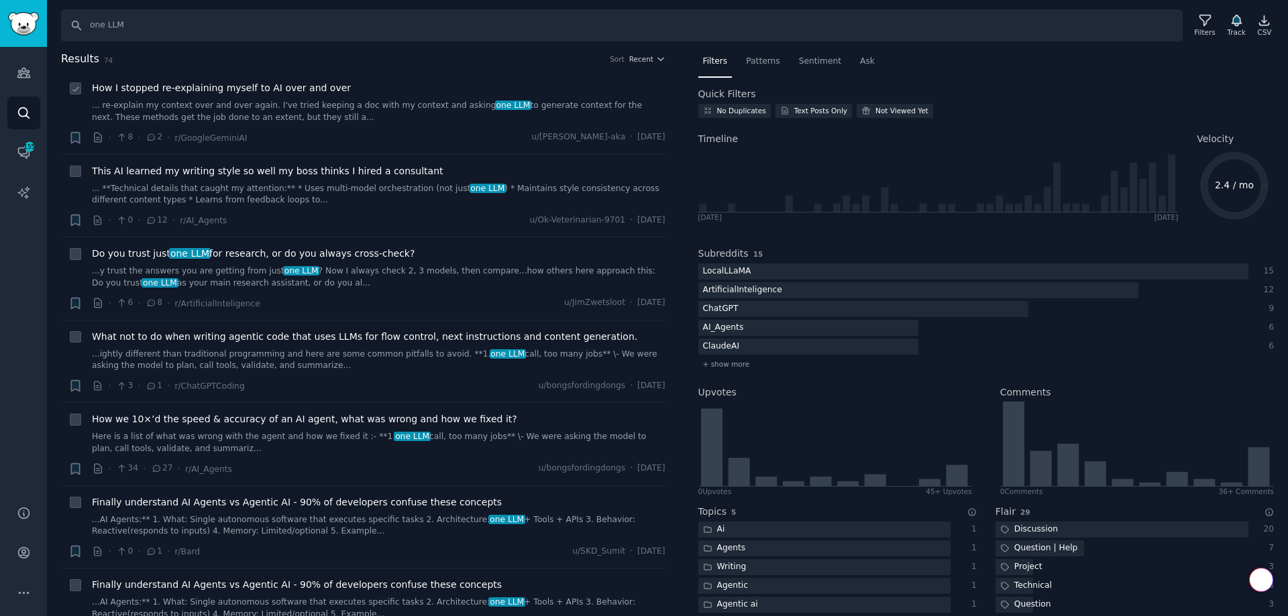
click at [257, 107] on link "... re-explain my context over and over again. I've tried keeping a doc with my…" at bounding box center [379, 111] width 574 height 23
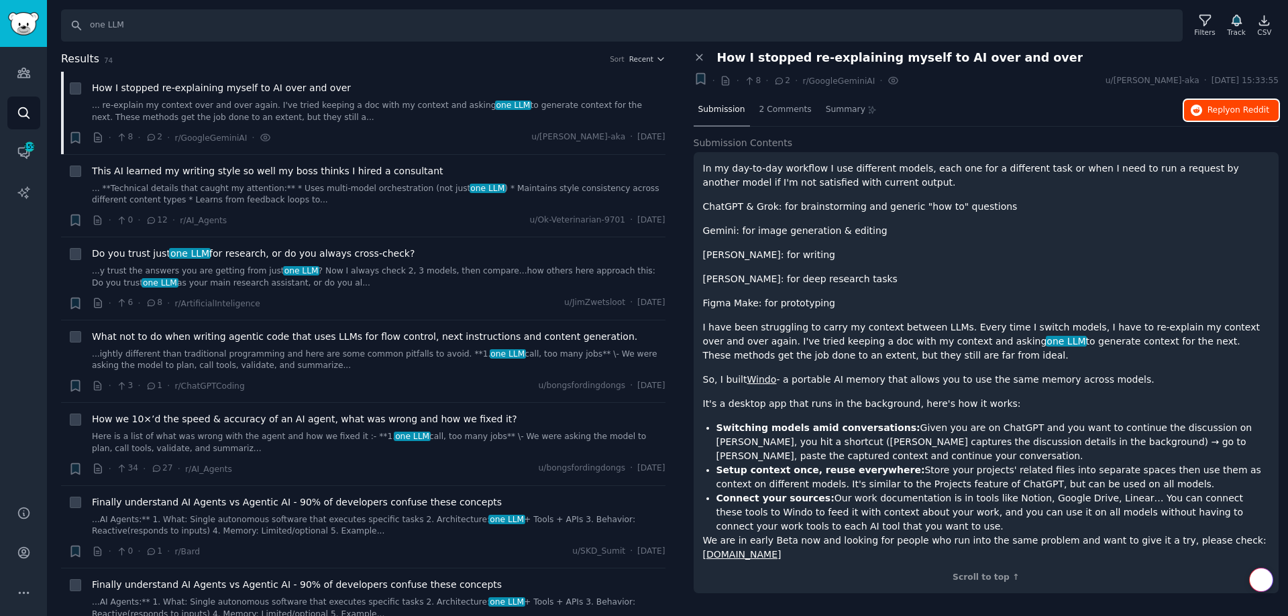
click at [1244, 107] on span "on Reddit" at bounding box center [1249, 109] width 39 height 9
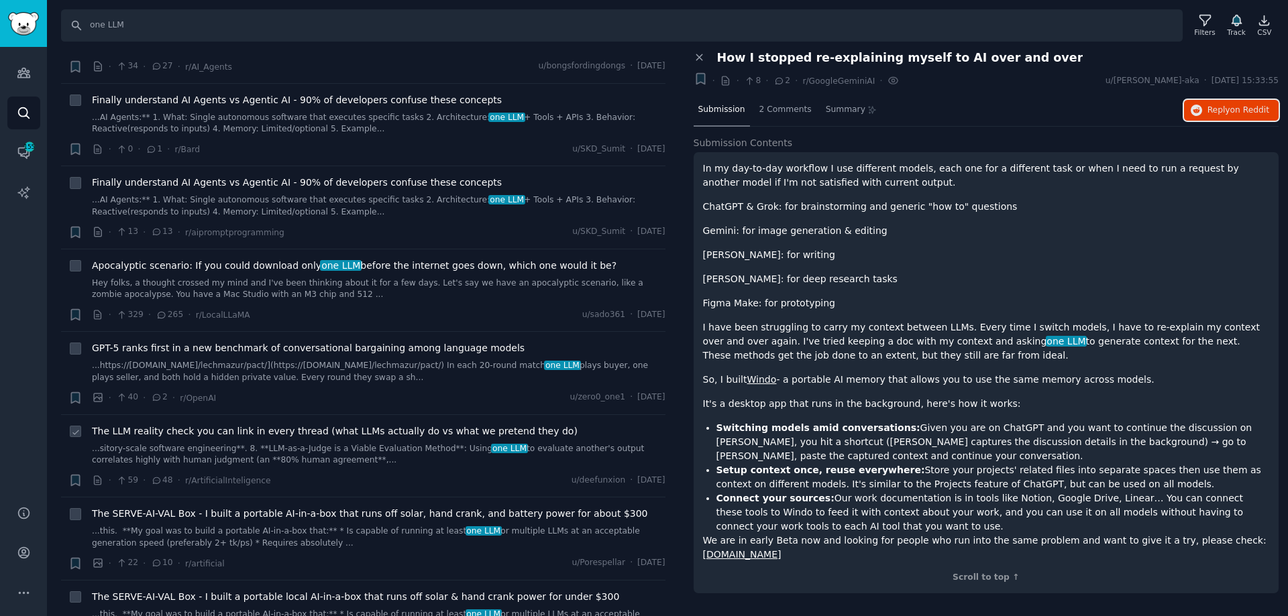
scroll to position [268, 0]
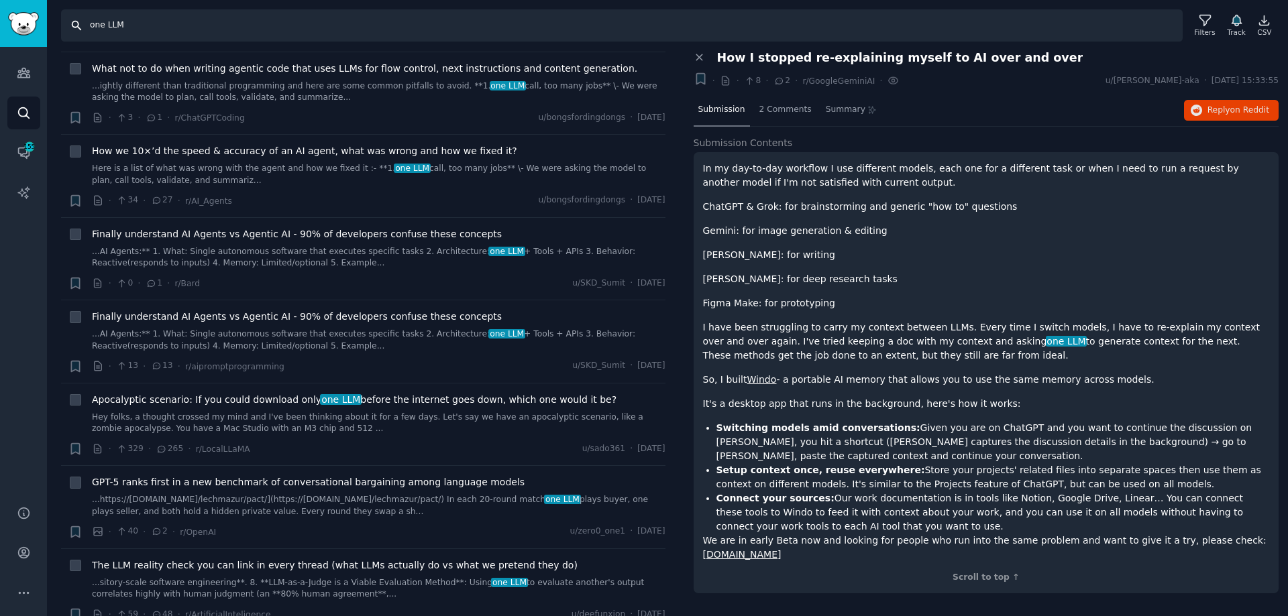
click at [86, 25] on input "one LLM" at bounding box center [622, 25] width 1122 height 32
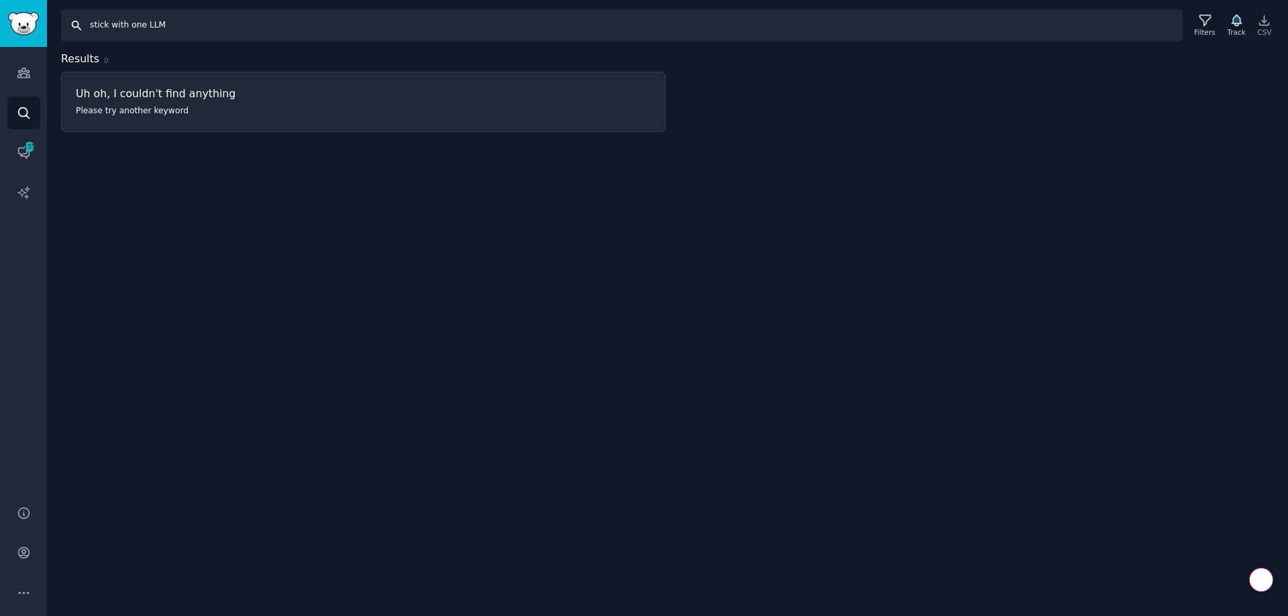
click at [123, 26] on input "stick with one LLM" at bounding box center [622, 25] width 1122 height 32
drag, startPoint x: 127, startPoint y: 23, endPoint x: 63, endPoint y: 25, distance: 63.8
click at [64, 25] on input "stick with one LLM" at bounding box center [622, 25] width 1122 height 32
click at [149, 21] on input "choose a single LLM" at bounding box center [622, 25] width 1122 height 32
click at [150, 24] on input "choose a single LLM" at bounding box center [622, 25] width 1122 height 32
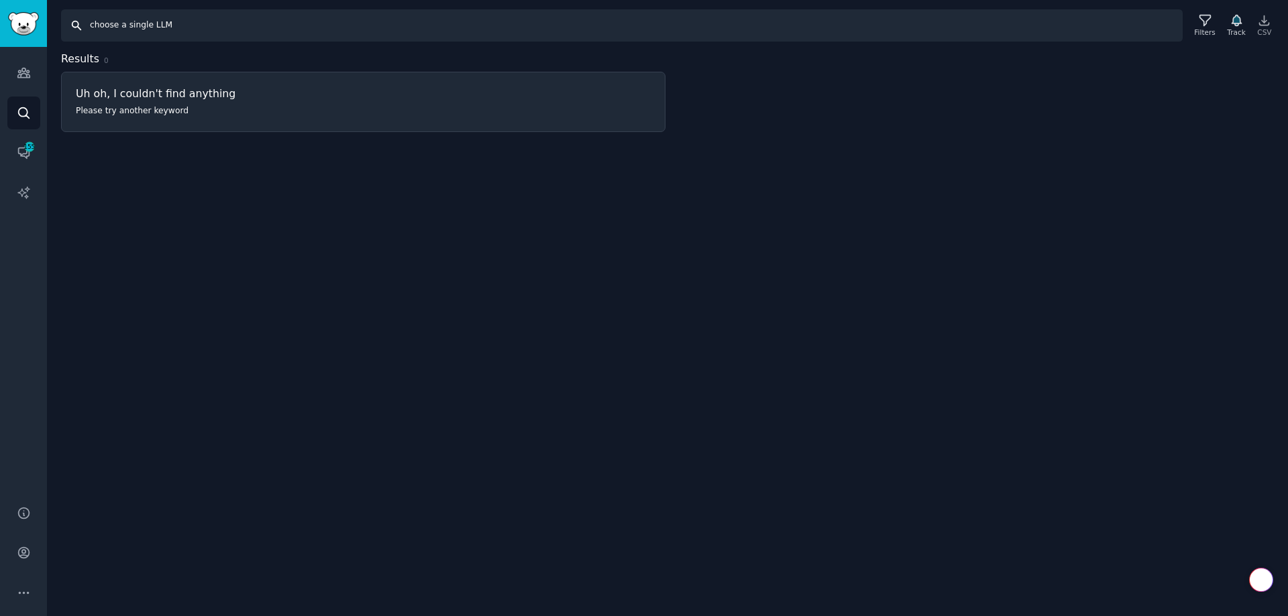
drag, startPoint x: 150, startPoint y: 23, endPoint x: 237, endPoint y: 38, distance: 89.1
click at [222, 37] on input "choose a single LLM" at bounding box center [622, 25] width 1122 height 32
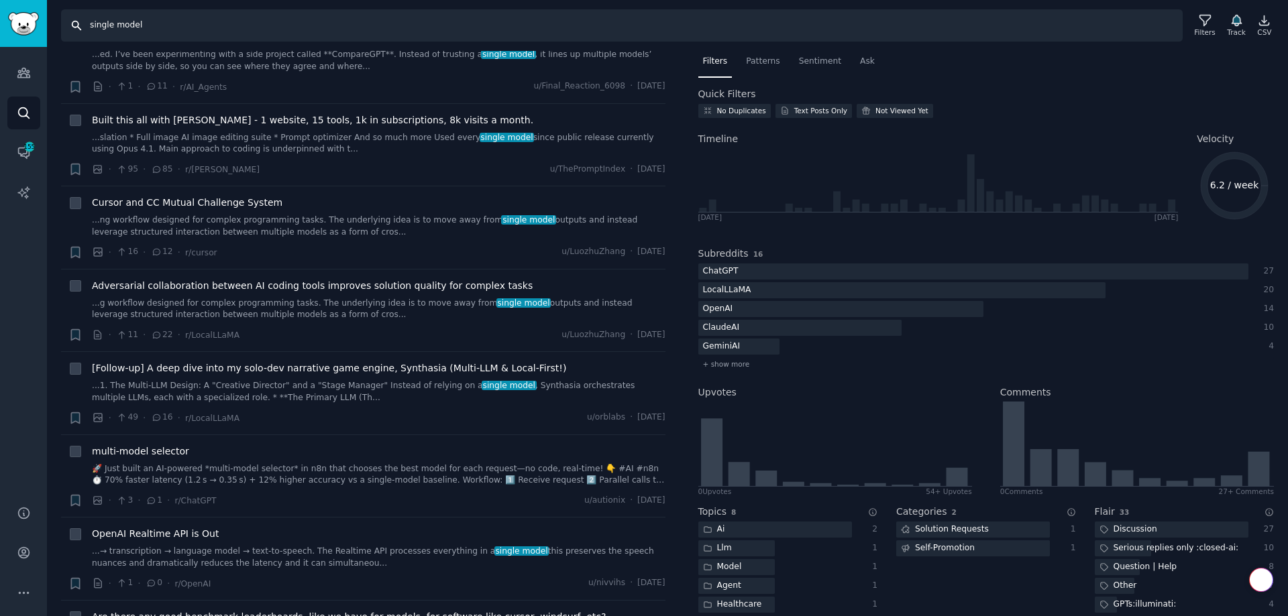
scroll to position [738, 0]
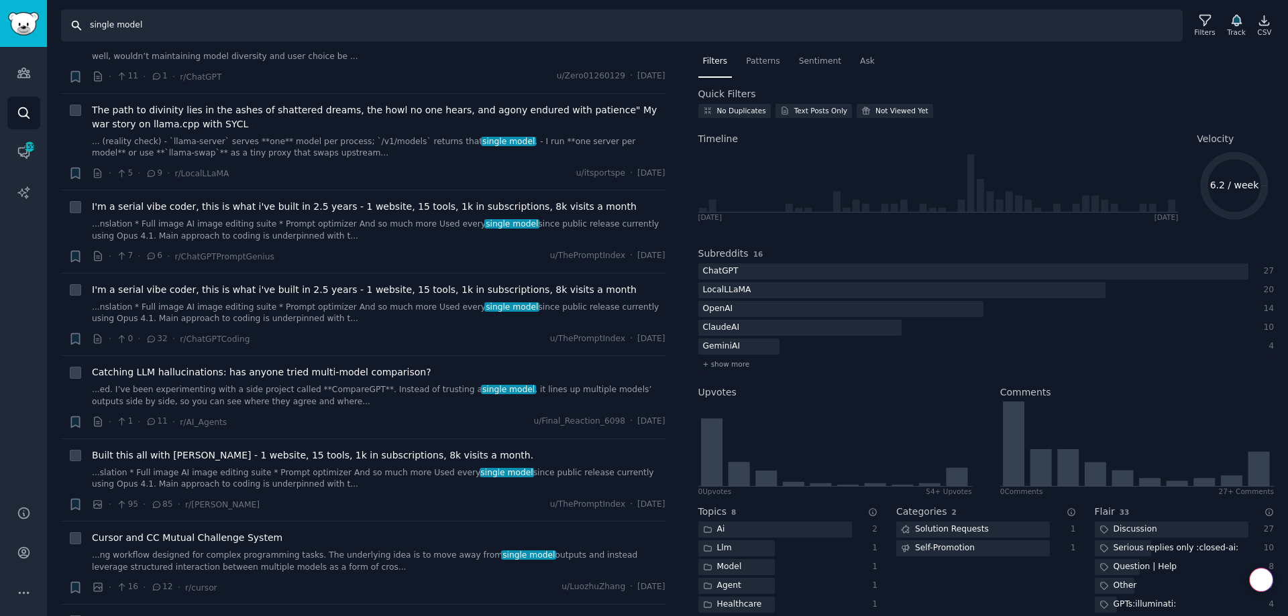
drag, startPoint x: 107, startPoint y: 25, endPoint x: 64, endPoint y: 23, distance: 42.3
click at [68, 24] on input "single model" at bounding box center [622, 25] width 1122 height 32
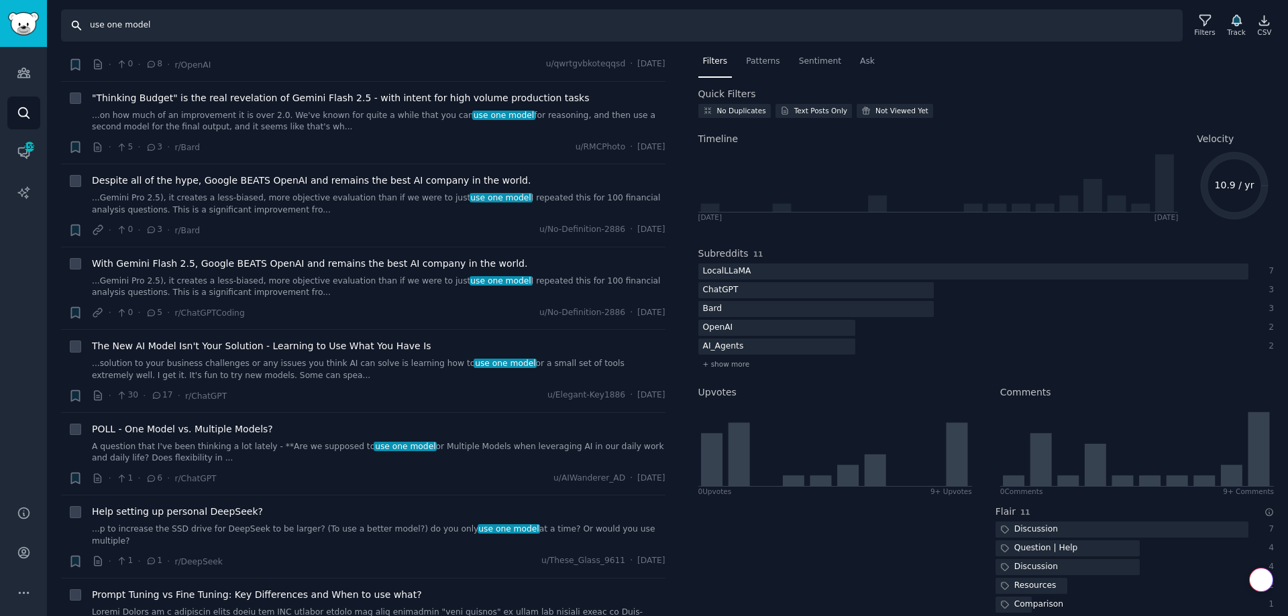
scroll to position [939, 0]
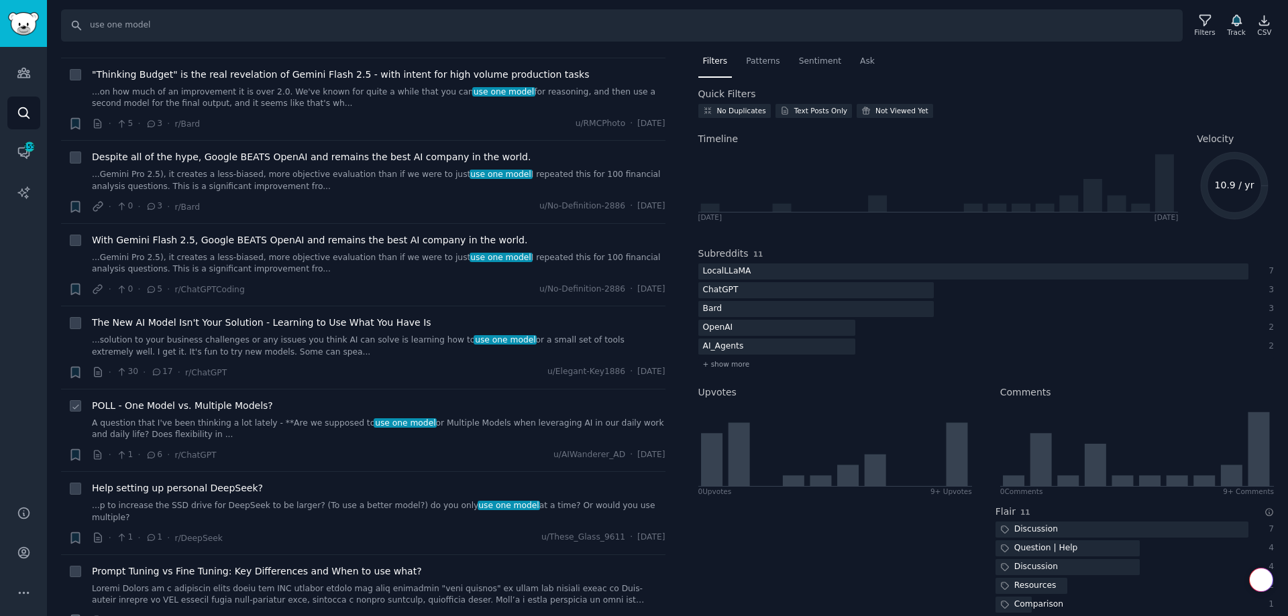
click at [242, 421] on link "A question that I've been thinking a lot lately - **Are we supposed to use one …" at bounding box center [379, 429] width 574 height 23
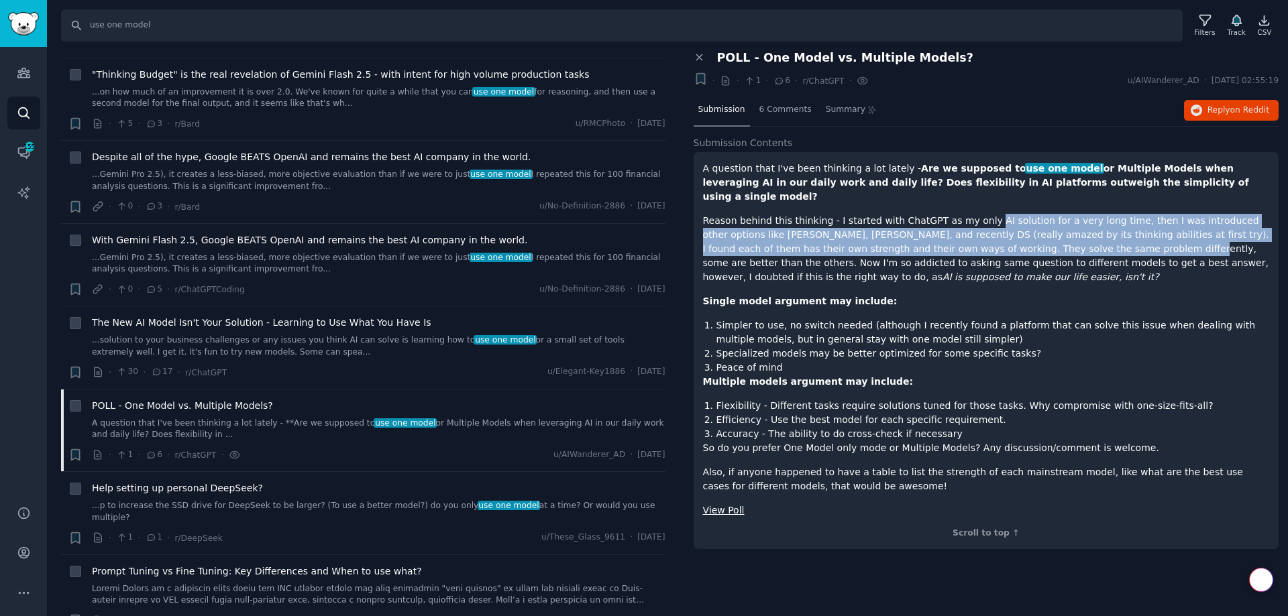
drag, startPoint x: 971, startPoint y: 209, endPoint x: 997, endPoint y: 238, distance: 39.4
click at [997, 238] on p "Reason behind this thinking - I started with ChatGPT as my only AI solution for…" at bounding box center [986, 249] width 567 height 70
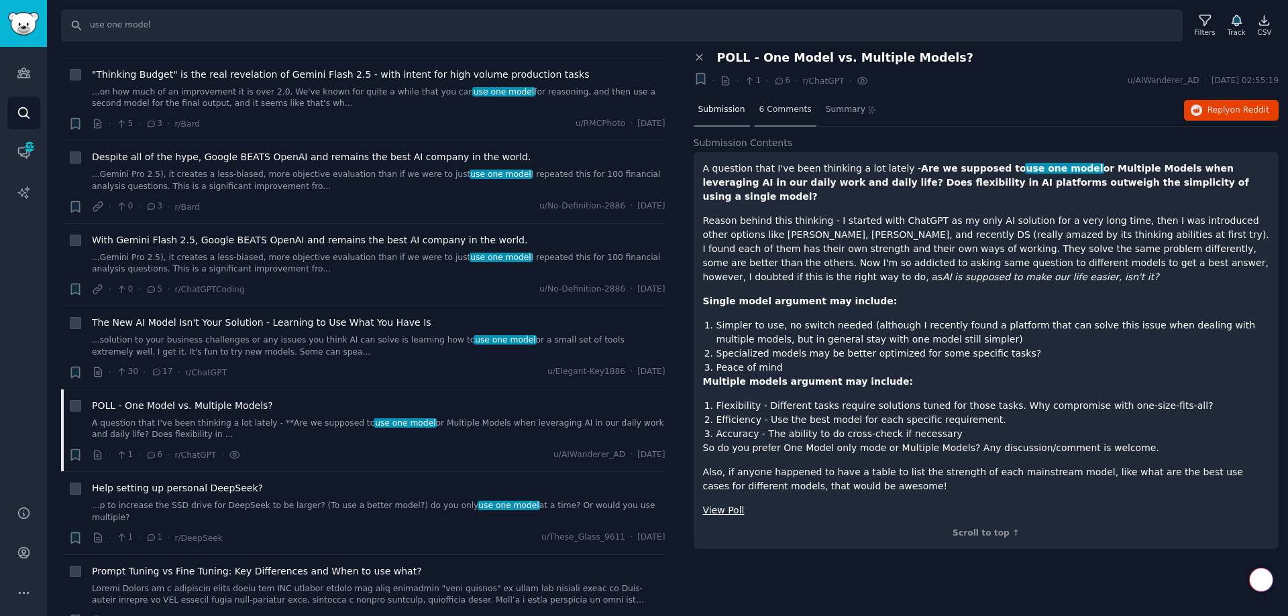
click at [784, 110] on span "6 Comments" at bounding box center [785, 110] width 52 height 12
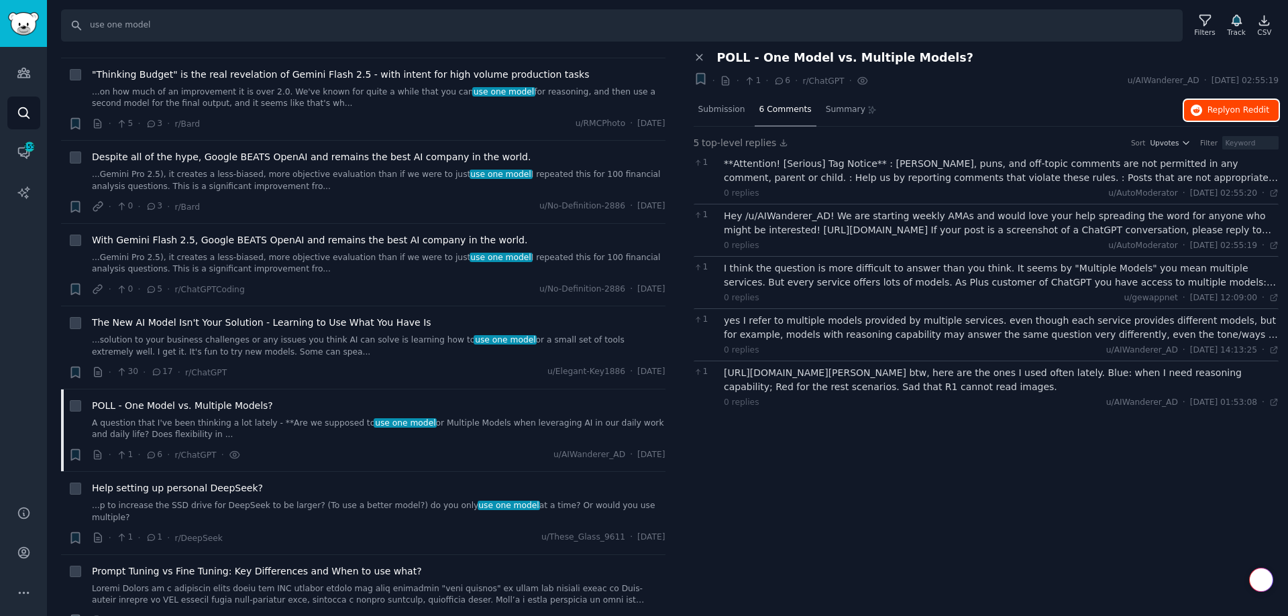
click at [1234, 113] on span "on Reddit" at bounding box center [1249, 109] width 39 height 9
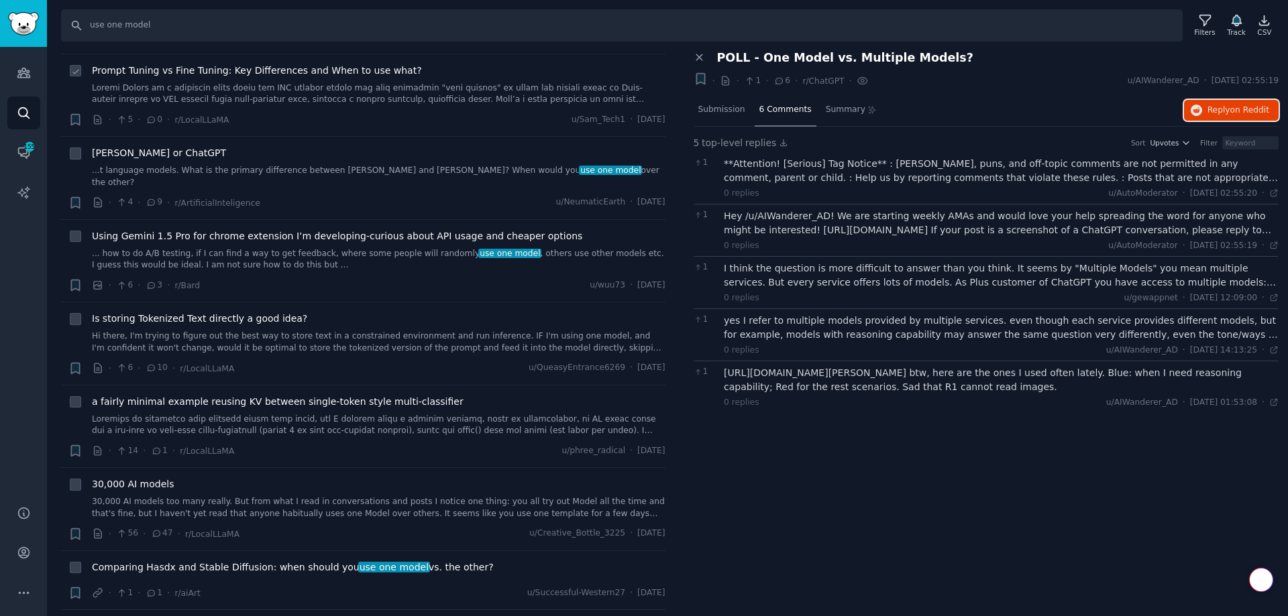
scroll to position [1458, 0]
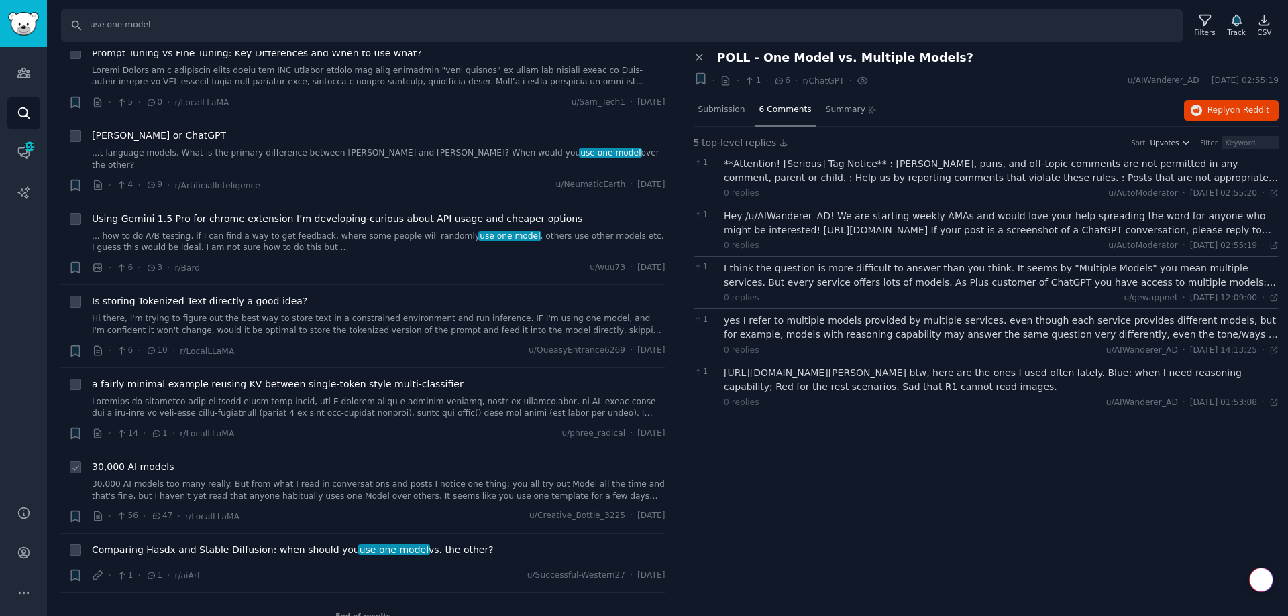
click at [385, 479] on link "30,000 AI models too many really. But from what I read in conversations and pos…" at bounding box center [379, 490] width 574 height 23
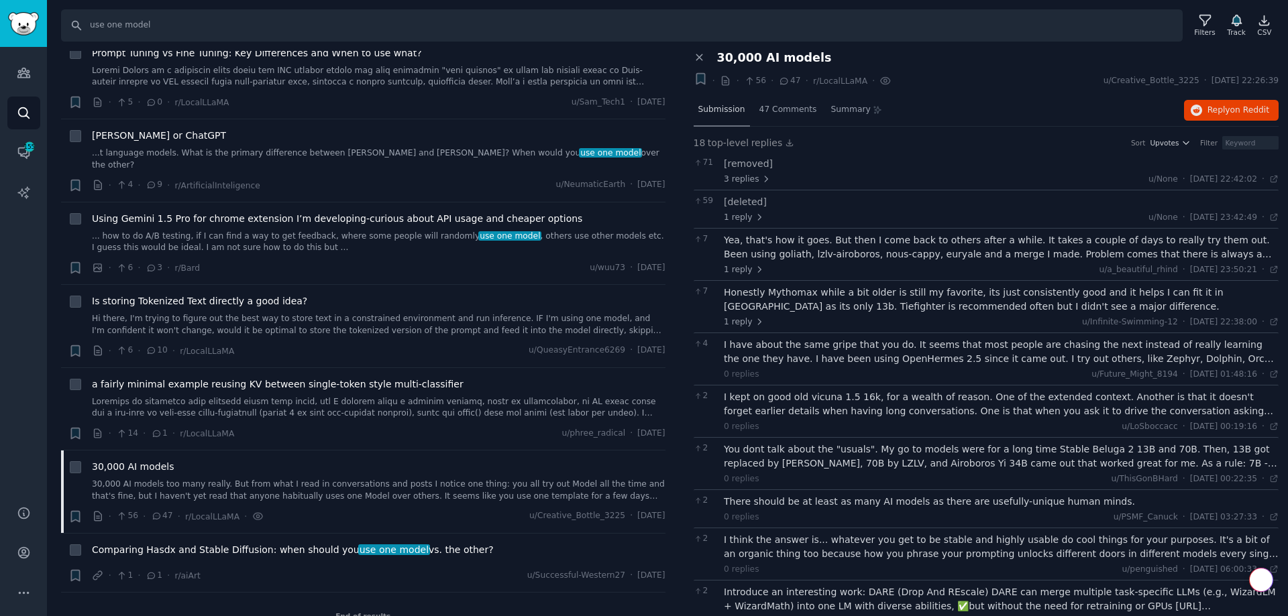
click at [725, 108] on span "Submission" at bounding box center [721, 110] width 47 height 12
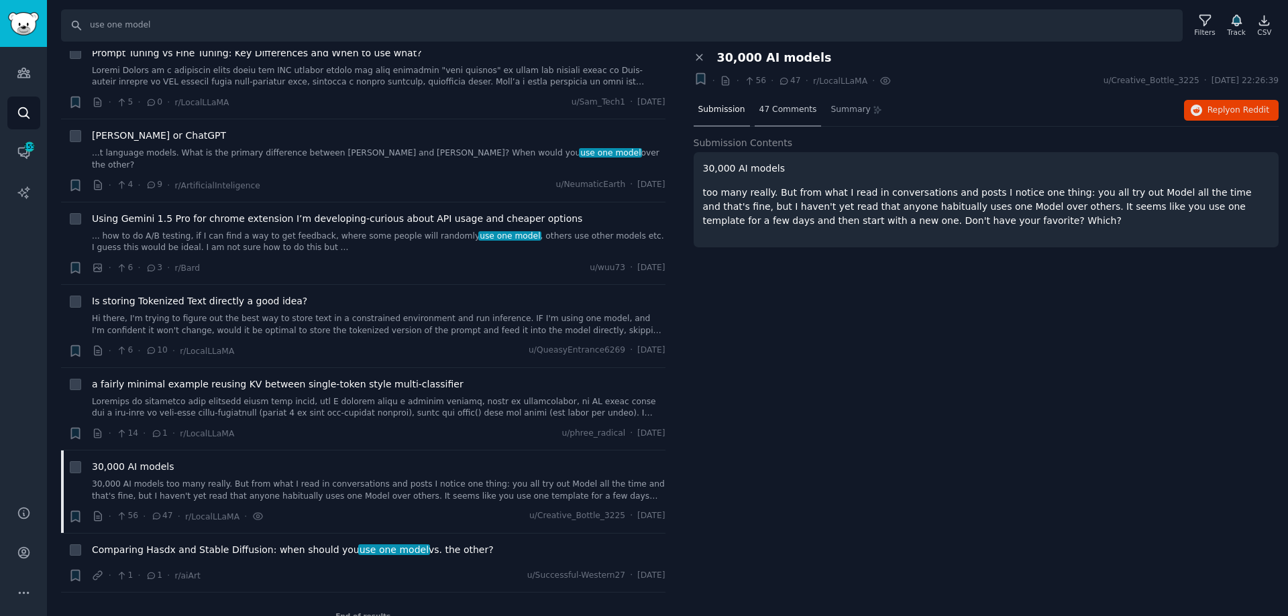
click at [792, 108] on span "47 Comments" at bounding box center [788, 110] width 58 height 12
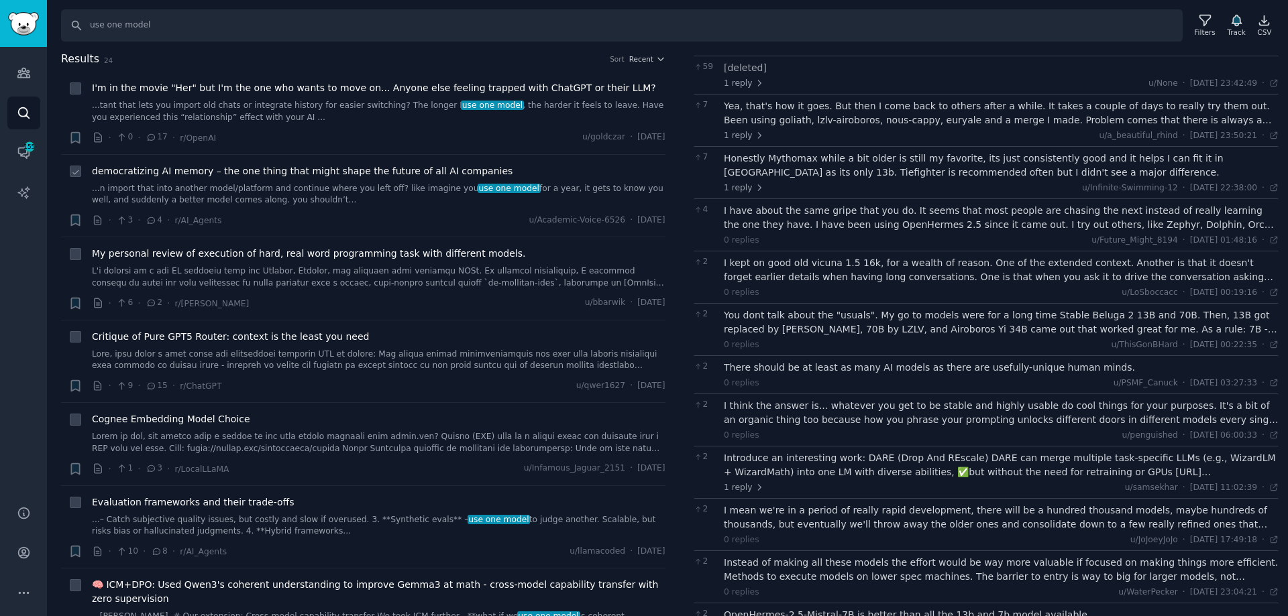
click at [244, 189] on link "...n import that into another model/platform and continue where you left off? l…" at bounding box center [379, 194] width 574 height 23
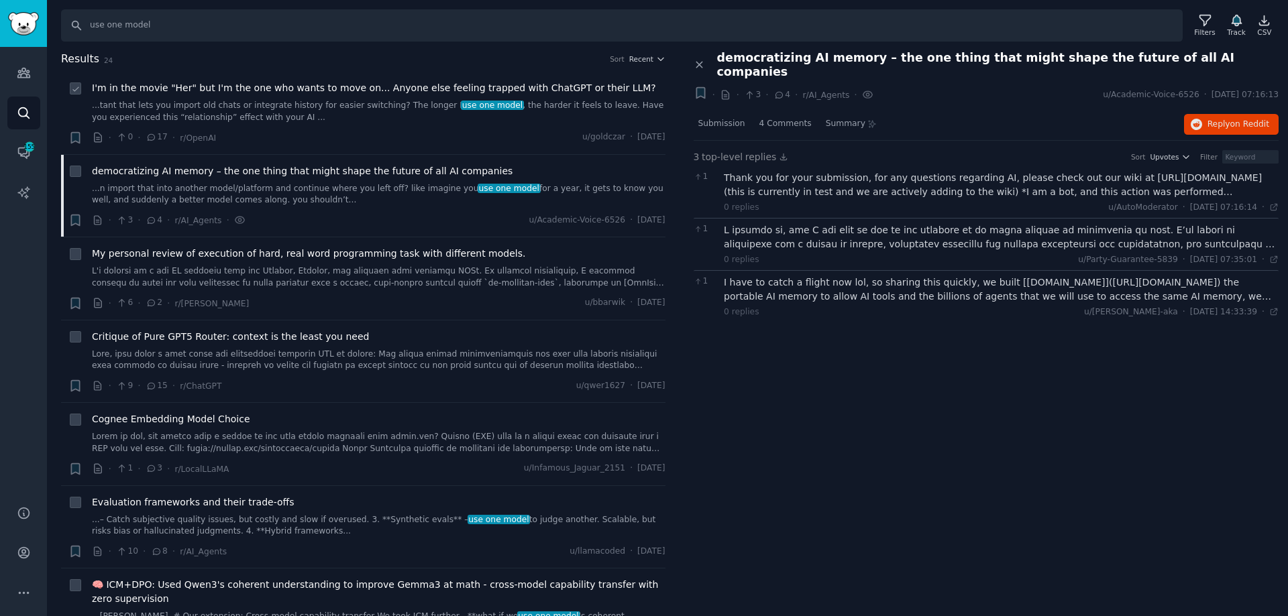
click at [256, 103] on link "...tant that lets you import old chats or integrate history for easier switchin…" at bounding box center [379, 111] width 574 height 23
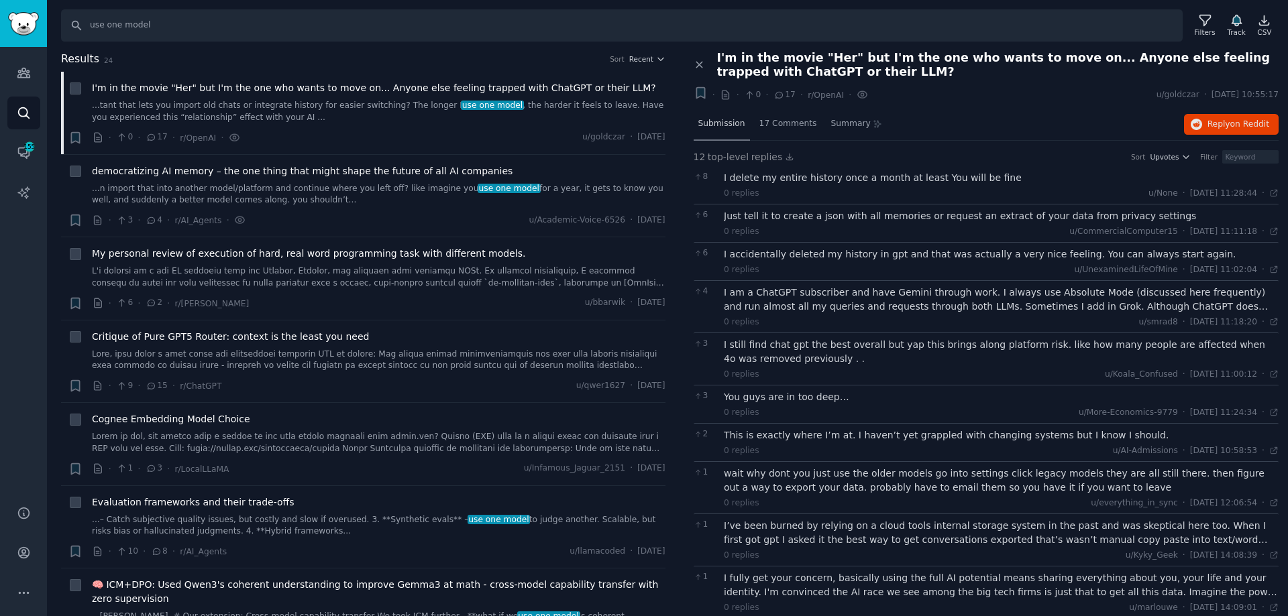
click at [711, 124] on span "Submission" at bounding box center [721, 124] width 47 height 12
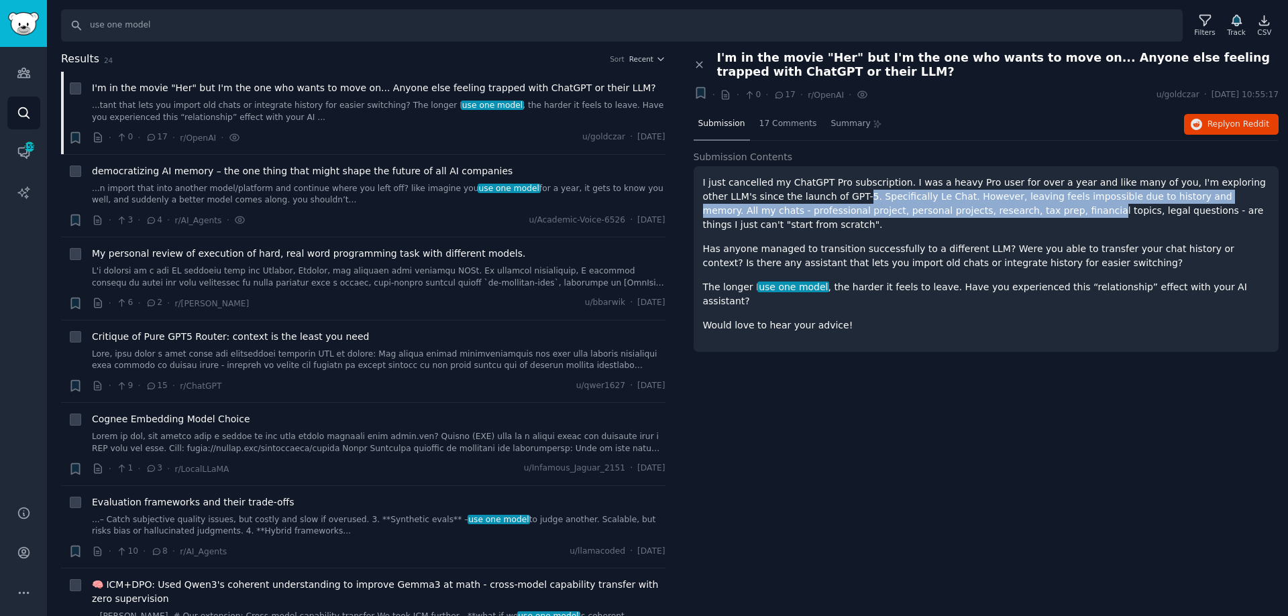
drag, startPoint x: 782, startPoint y: 196, endPoint x: 920, endPoint y: 211, distance: 138.3
click at [920, 211] on p "I just cancelled my ChatGPT Pro subscription. I was a heavy Pro user for over a…" at bounding box center [986, 204] width 567 height 56
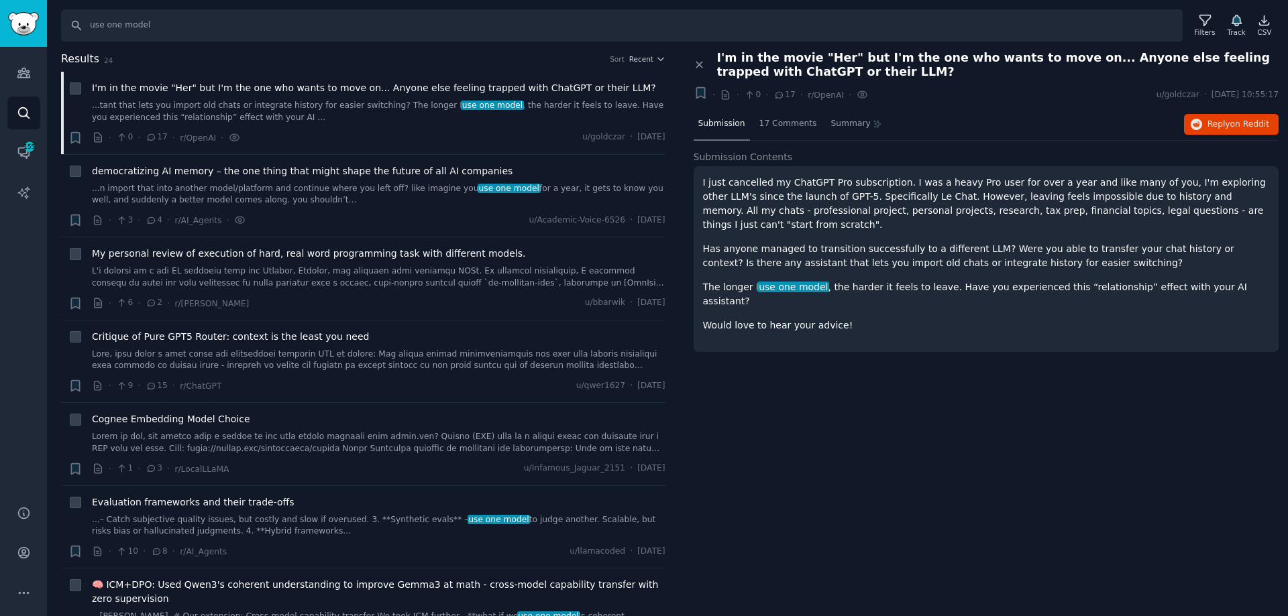
click at [950, 242] on p "Has anyone managed to transition successfully to a different LLM? Were you able…" at bounding box center [986, 256] width 567 height 28
click at [845, 319] on p "Would love to hear your advice!" at bounding box center [986, 326] width 567 height 14
click at [1236, 121] on span "on Reddit" at bounding box center [1249, 123] width 39 height 9
click at [136, 23] on input "use one model" at bounding box center [622, 25] width 1122 height 32
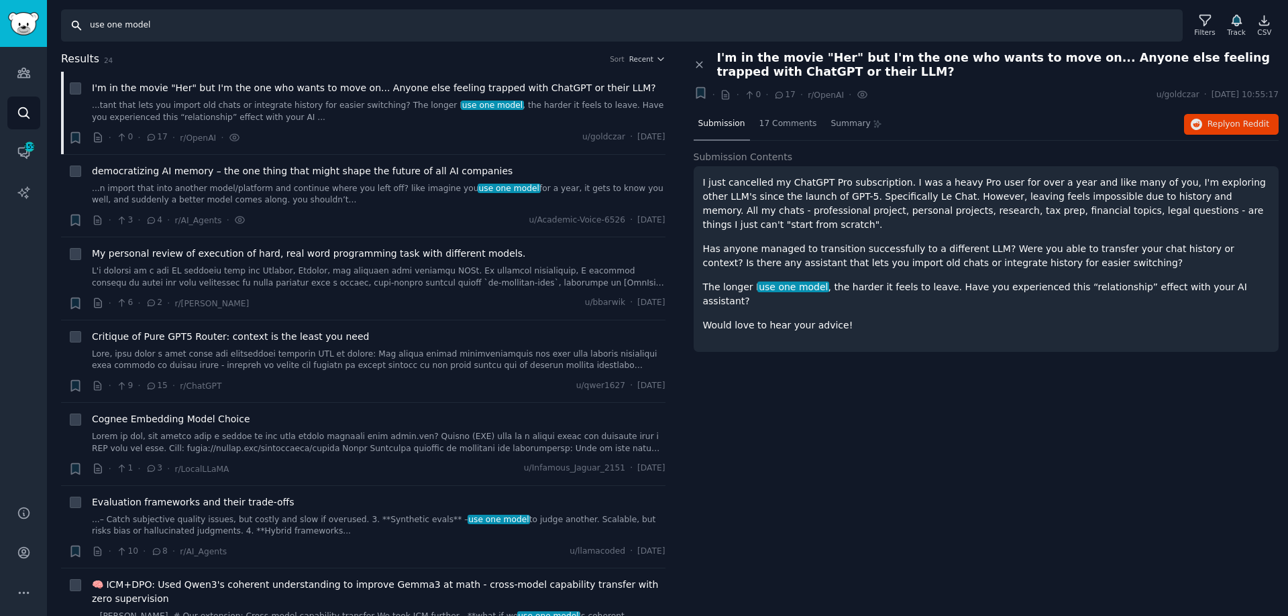
click at [136, 23] on input "use one model" at bounding box center [622, 25] width 1122 height 32
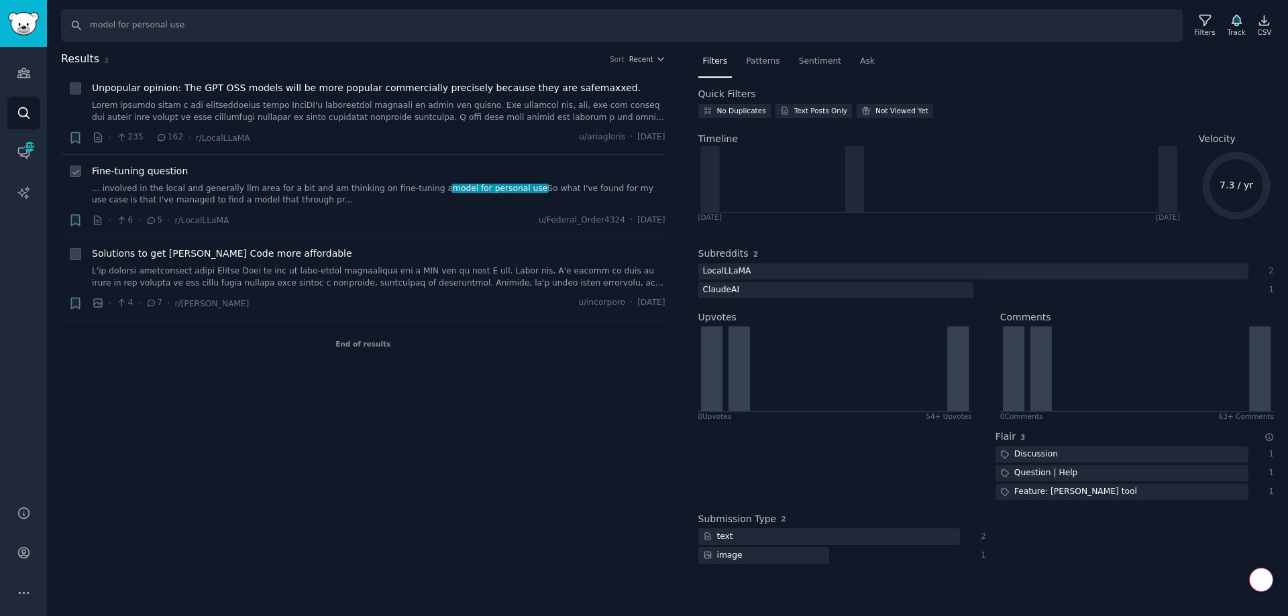
click at [173, 180] on div "Fine-tuning question ... involved in the local and generally llm area for a bit…" at bounding box center [379, 185] width 574 height 42
click at [176, 194] on link "... involved in the local and generally llm area for a bit and am thinking on f…" at bounding box center [379, 194] width 574 height 23
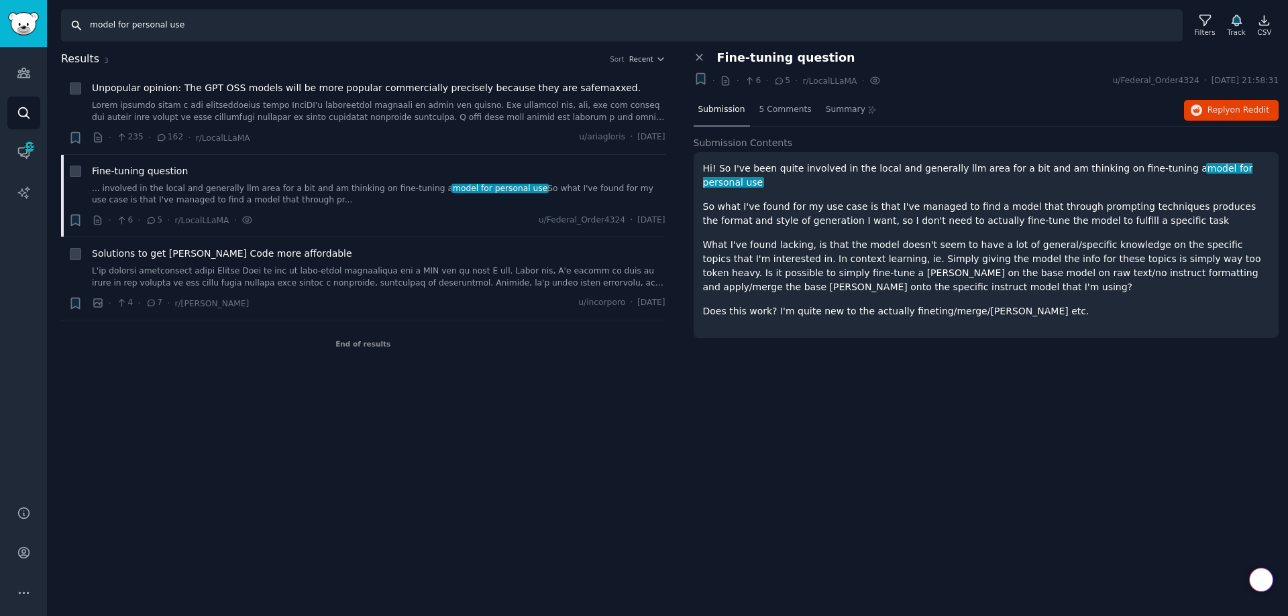
click at [127, 25] on input "model for personal use" at bounding box center [622, 25] width 1122 height 32
drag, startPoint x: 113, startPoint y: 25, endPoint x: 49, endPoint y: 23, distance: 64.4
click at [58, 23] on div "Search model for personal use Filters Track CSV" at bounding box center [667, 21] width 1241 height 42
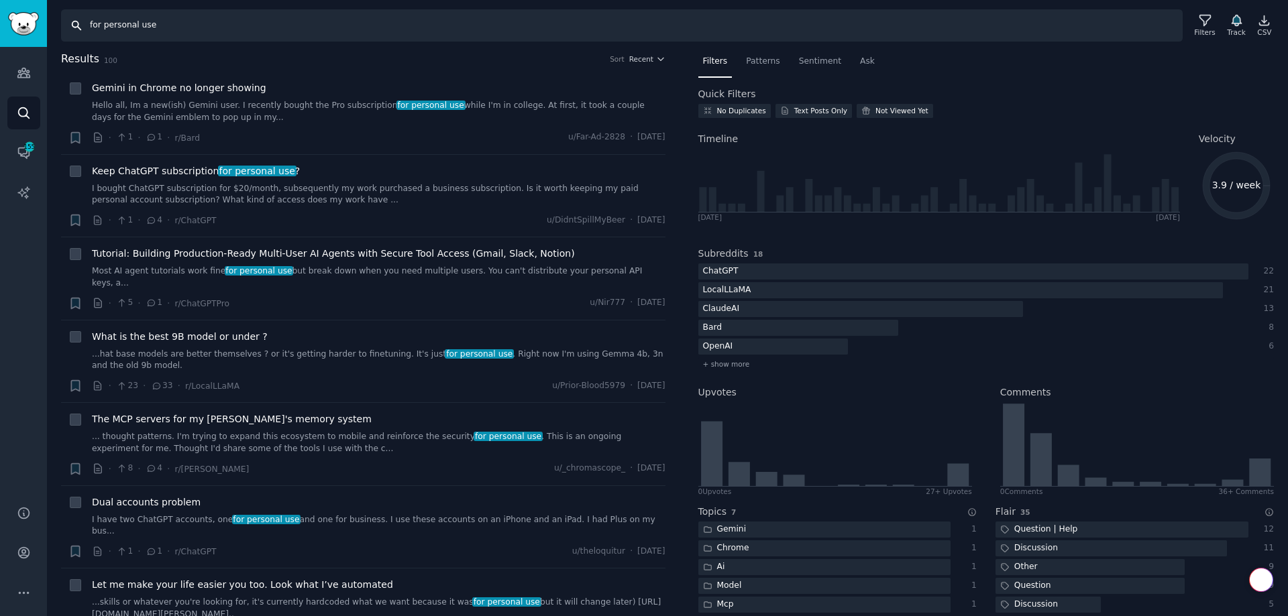
drag, startPoint x: 101, startPoint y: 26, endPoint x: 90, endPoint y: 34, distance: 13.4
click at [83, 25] on input "for personal use" at bounding box center [622, 25] width 1122 height 32
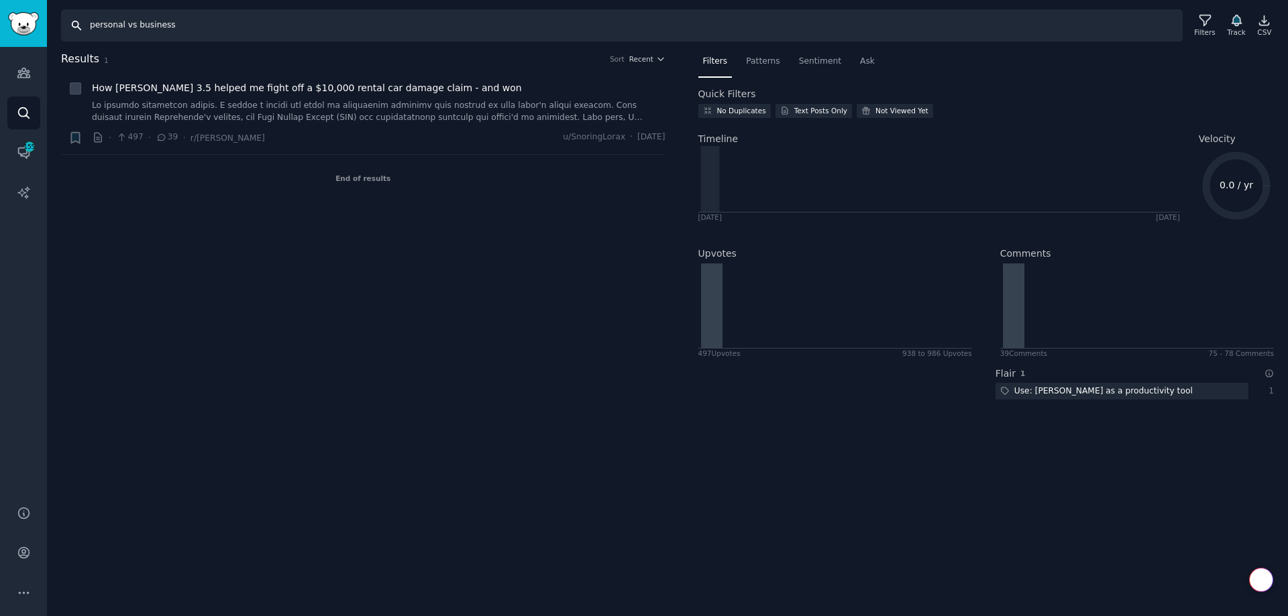
click at [133, 25] on input "personal vs business" at bounding box center [622, 25] width 1122 height 32
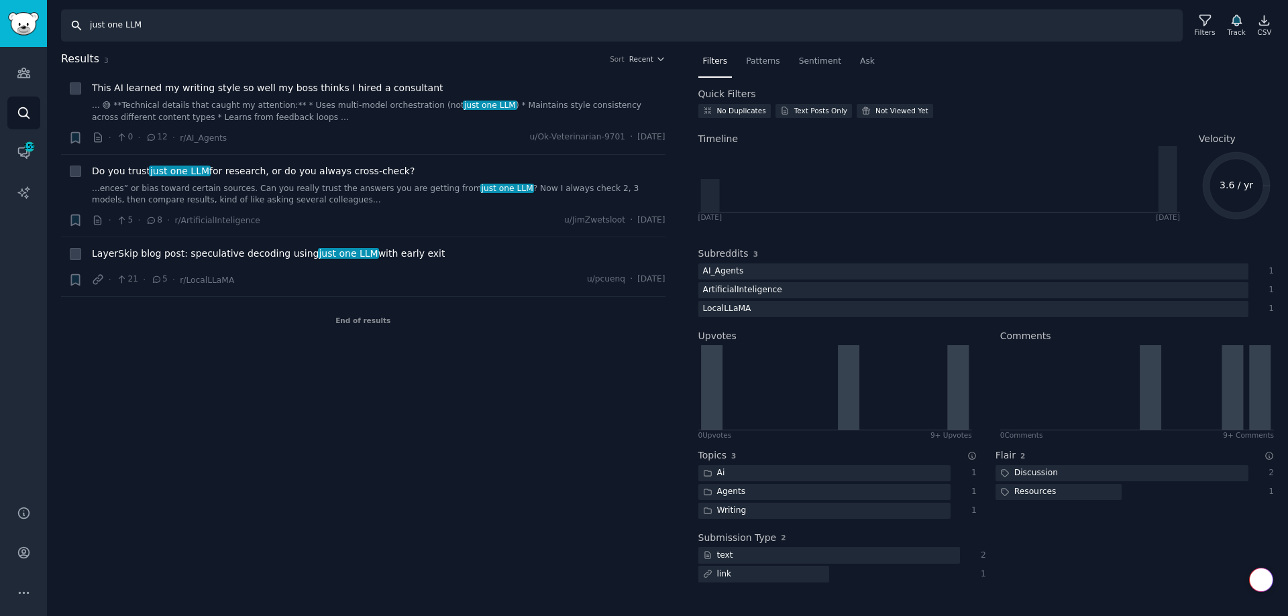
click at [115, 24] on input "just one LLM" at bounding box center [622, 25] width 1122 height 32
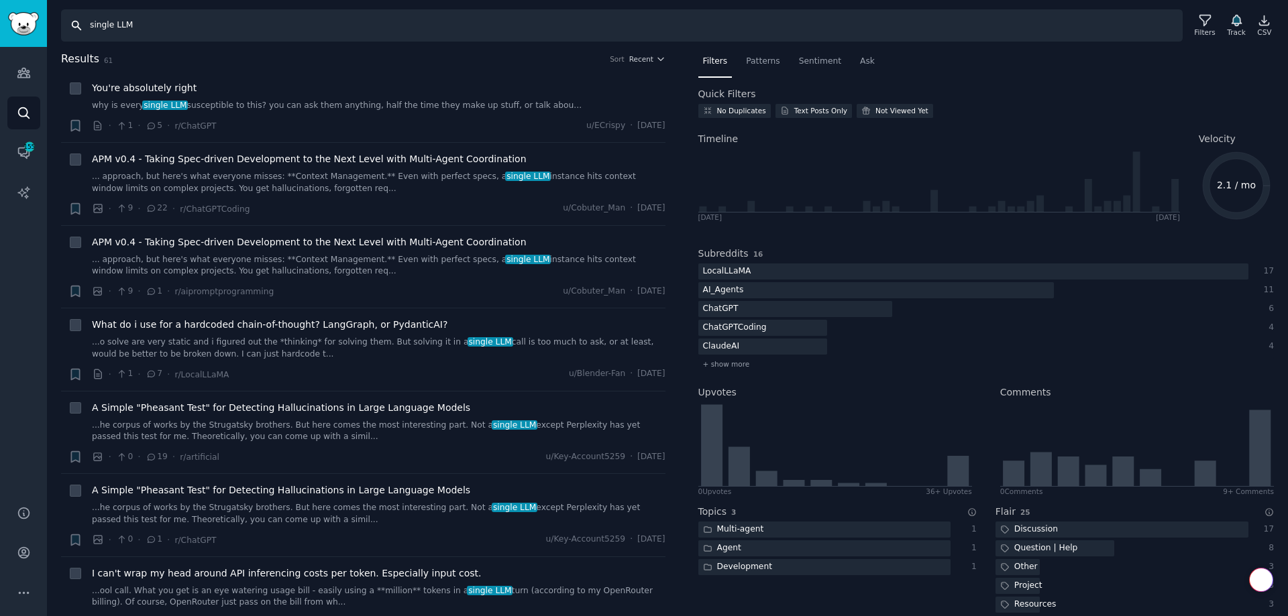
click at [101, 28] on input "single LLM" at bounding box center [622, 25] width 1122 height 32
click at [102, 28] on input "single LLM" at bounding box center [622, 25] width 1122 height 32
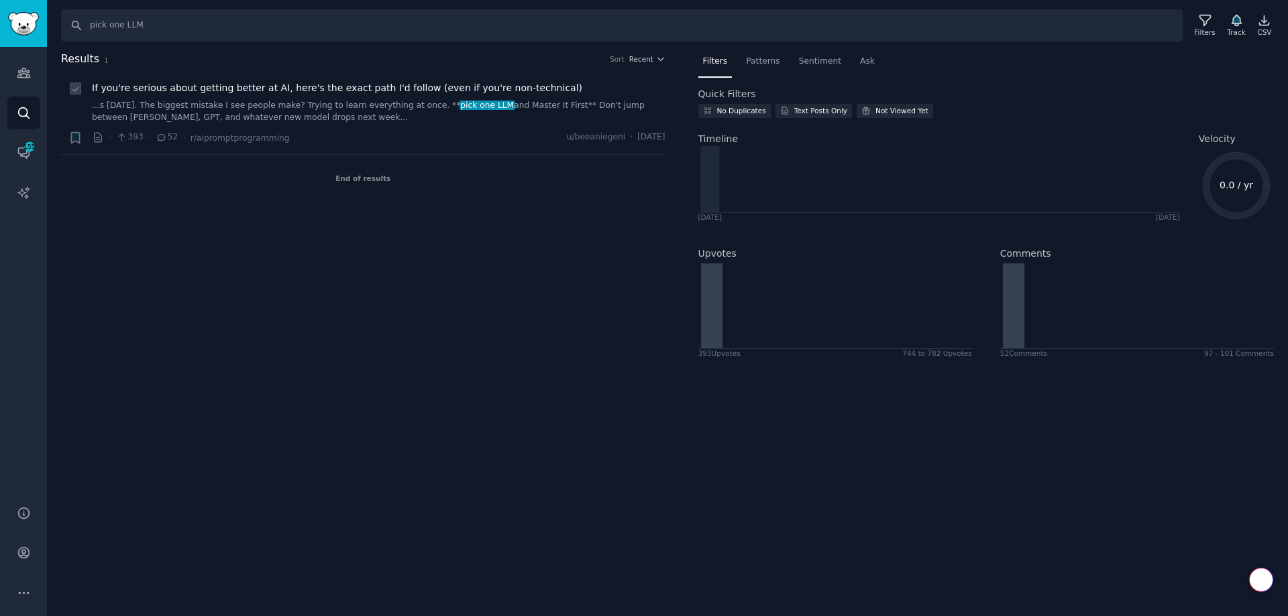
click at [264, 109] on link "...s 5 months ago. The biggest mistake I see people make? Trying to learn every…" at bounding box center [379, 111] width 574 height 23
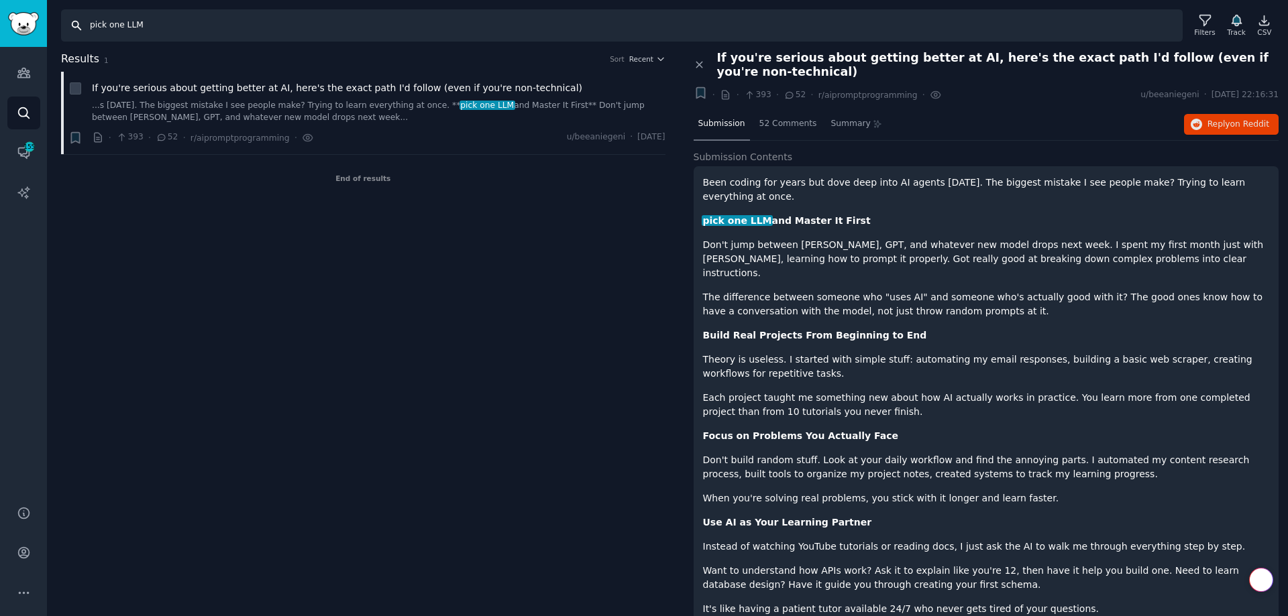
click at [111, 23] on input "pick one LLM" at bounding box center [622, 25] width 1122 height 32
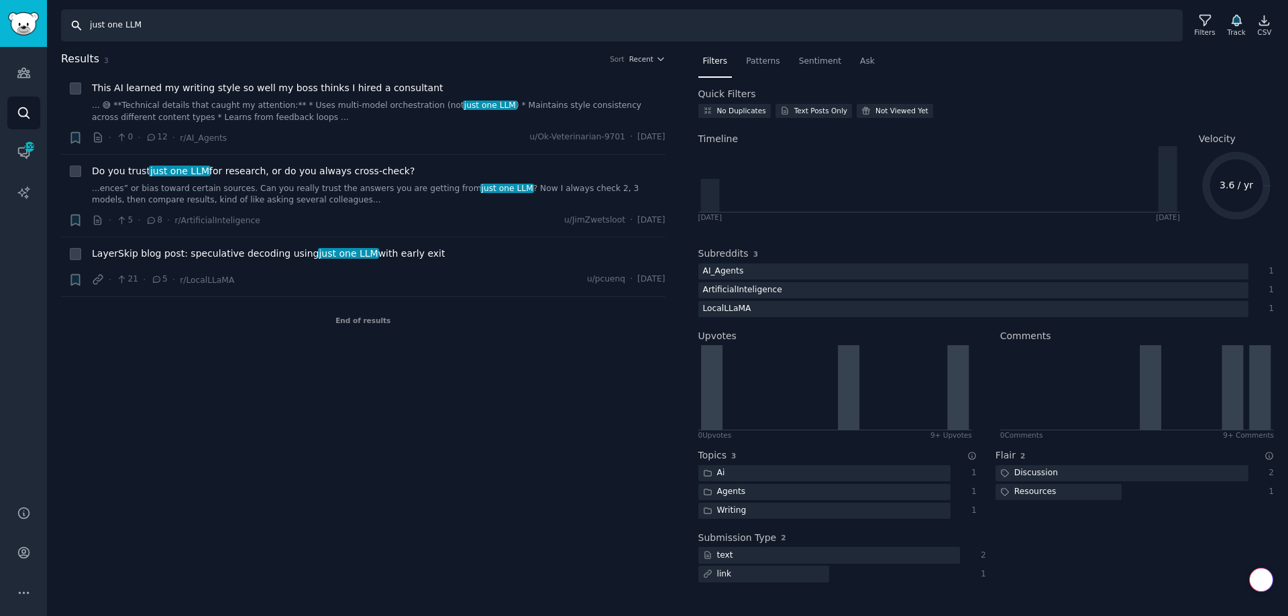
click at [120, 25] on input "just one LLM" at bounding box center [622, 25] width 1122 height 32
type input "j"
type input "just use ChatGPT"
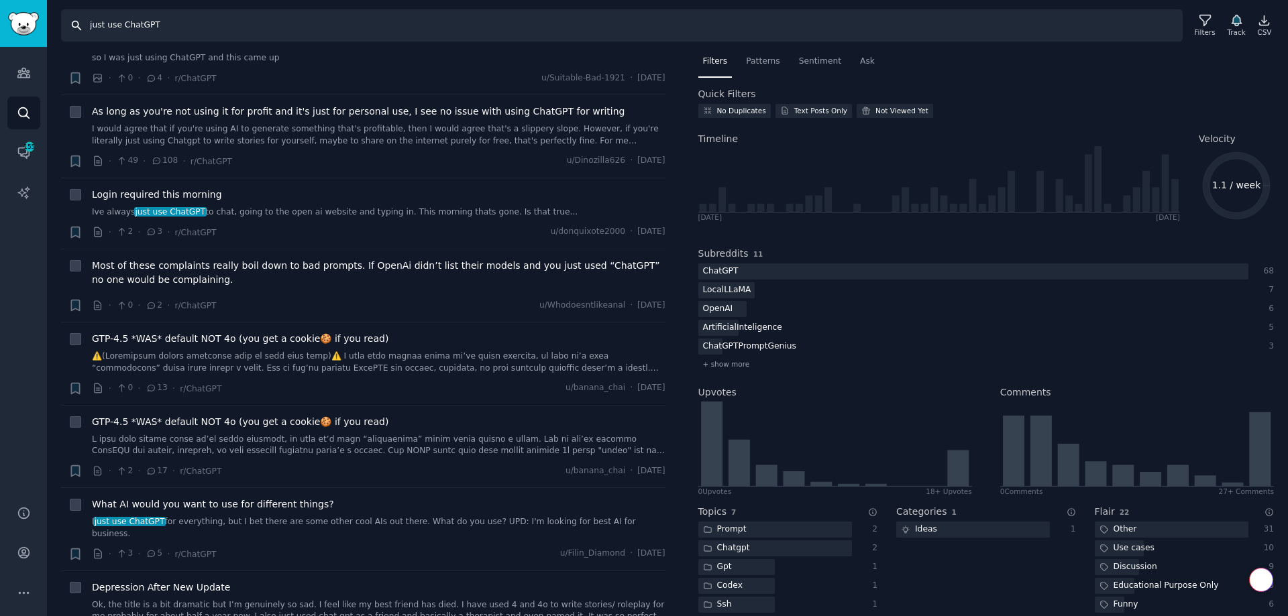
scroll to position [872, 0]
